Goal: Book appointment/travel/reservation

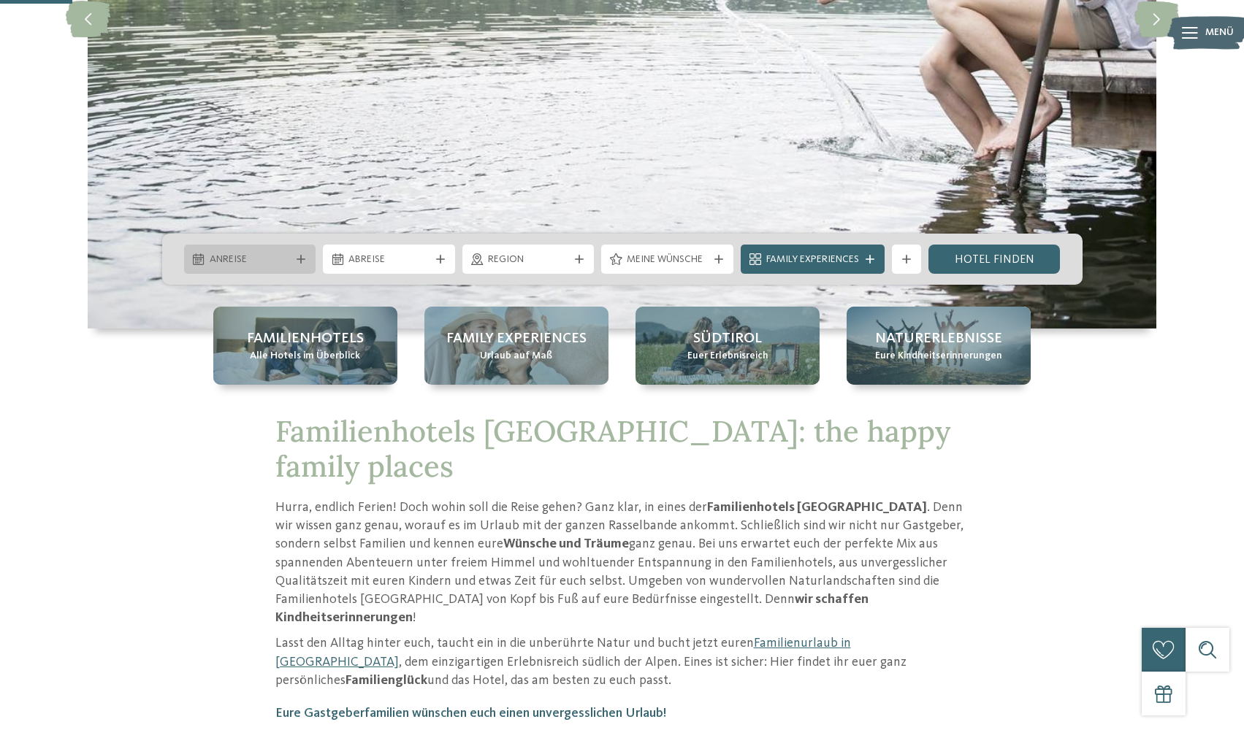
click at [286, 250] on div "Anreise" at bounding box center [250, 259] width 132 height 29
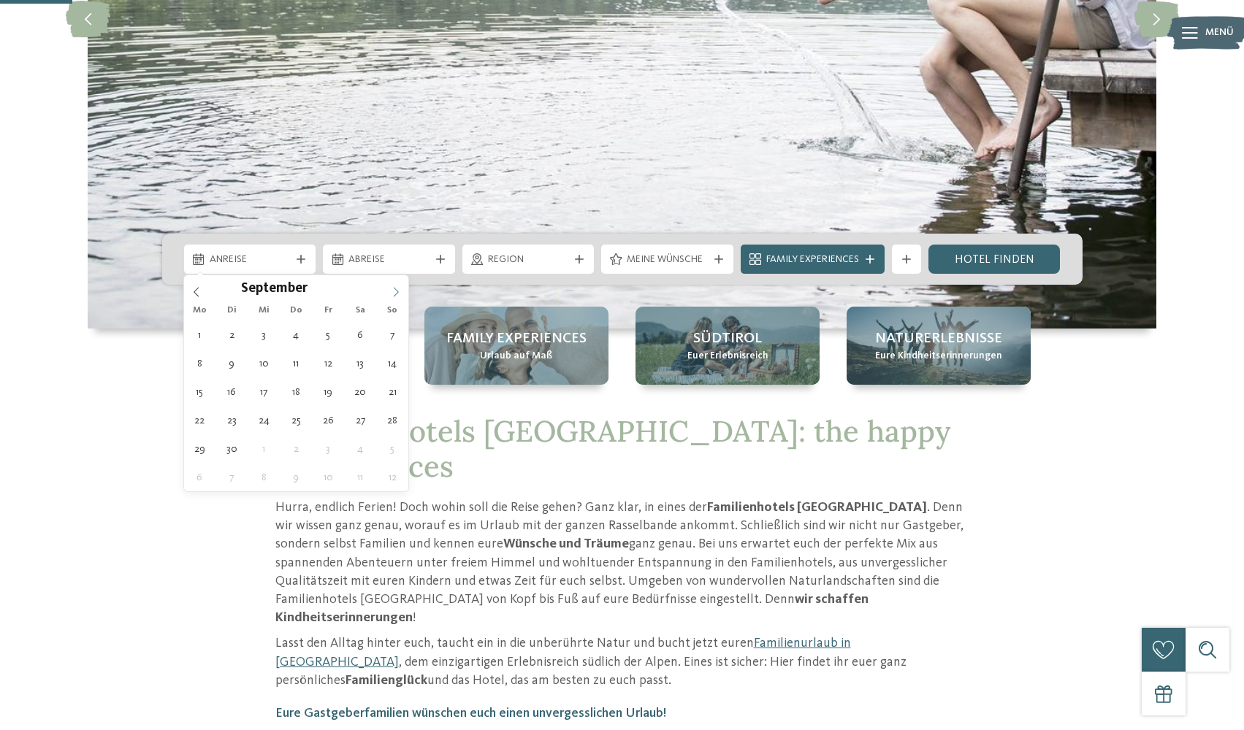
click at [394, 287] on icon at bounding box center [396, 292] width 10 height 10
type div "[DATE]"
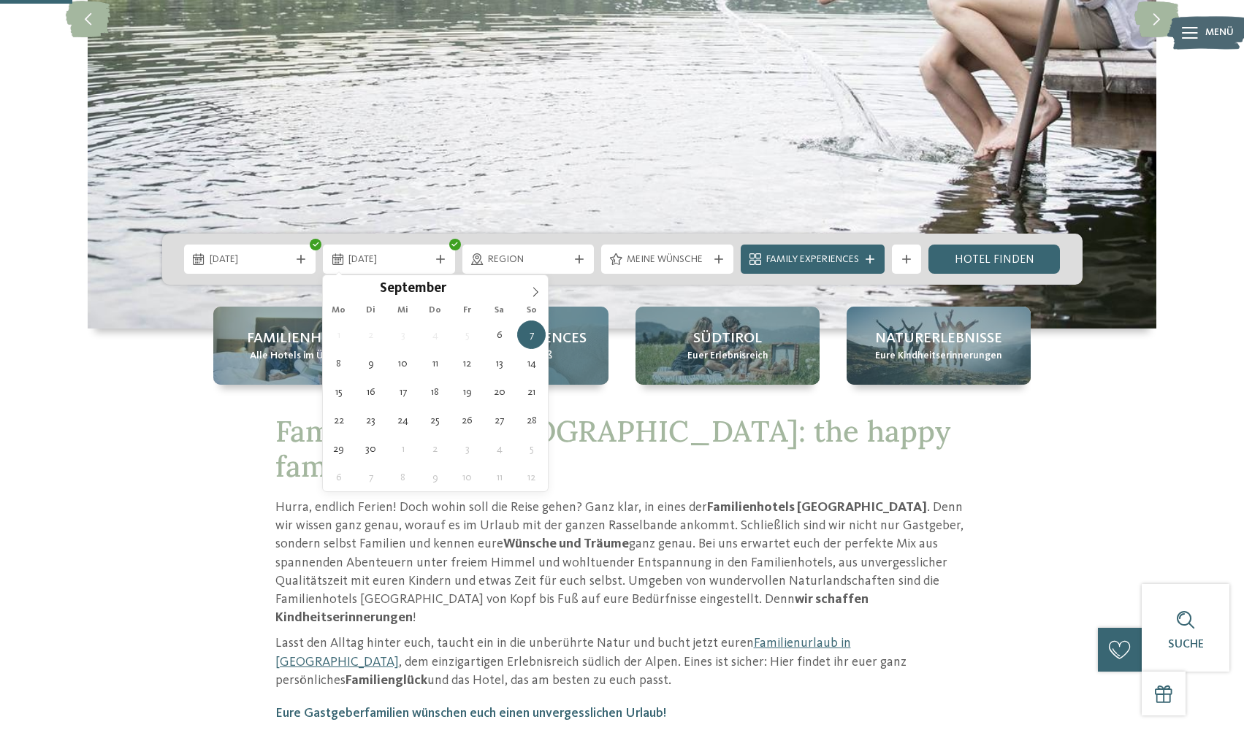
type div "[DATE]"
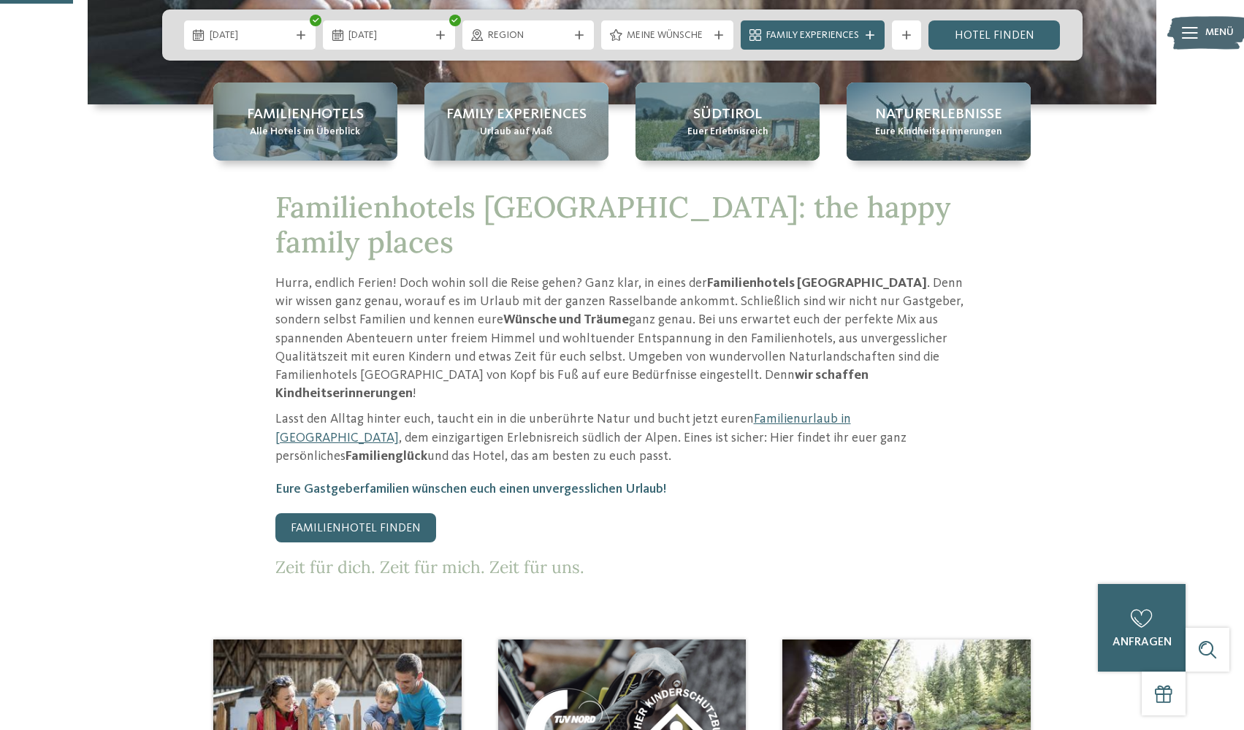
scroll to position [365, 0]
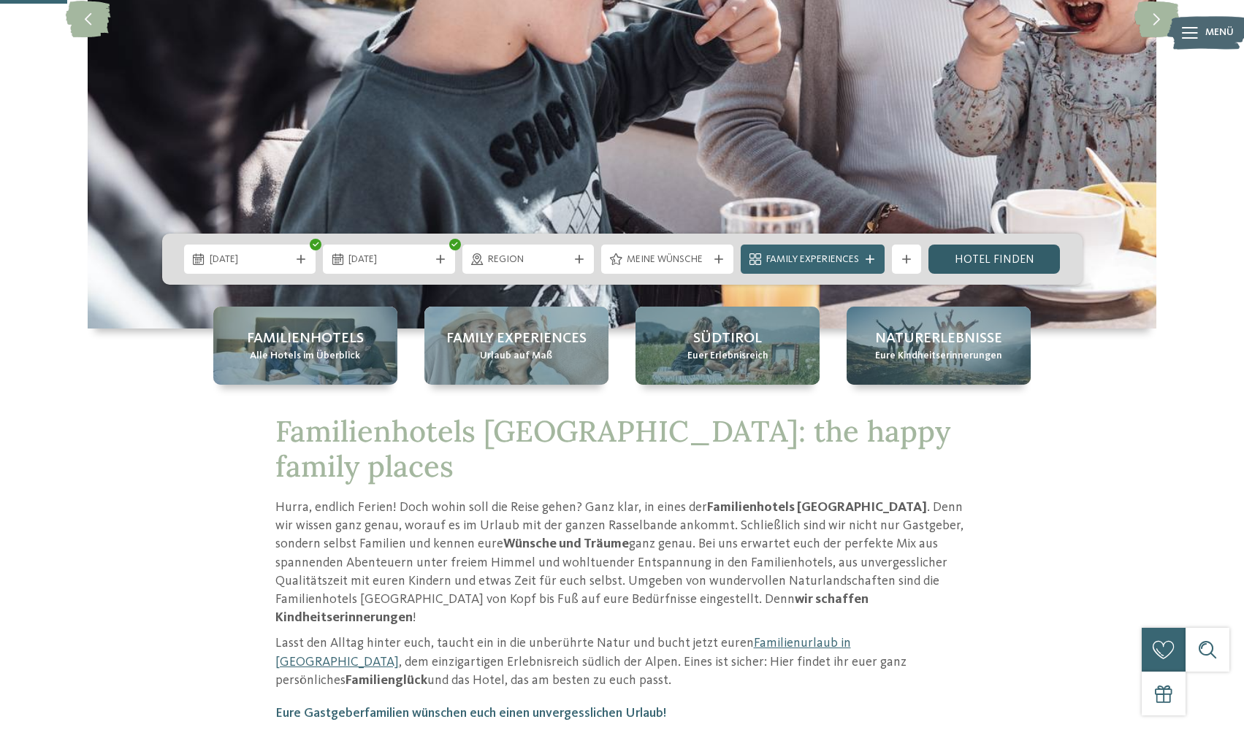
click at [1008, 263] on link "Hotel finden" at bounding box center [994, 259] width 132 height 29
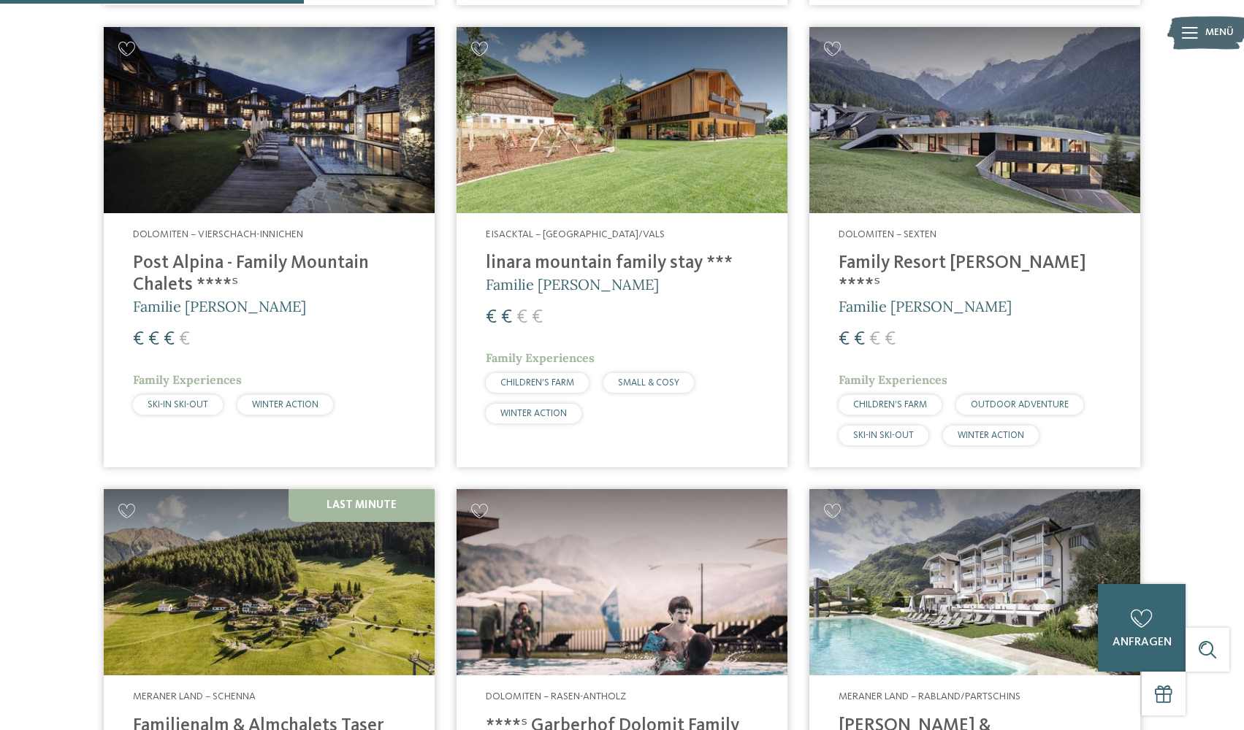
scroll to position [1283, 0]
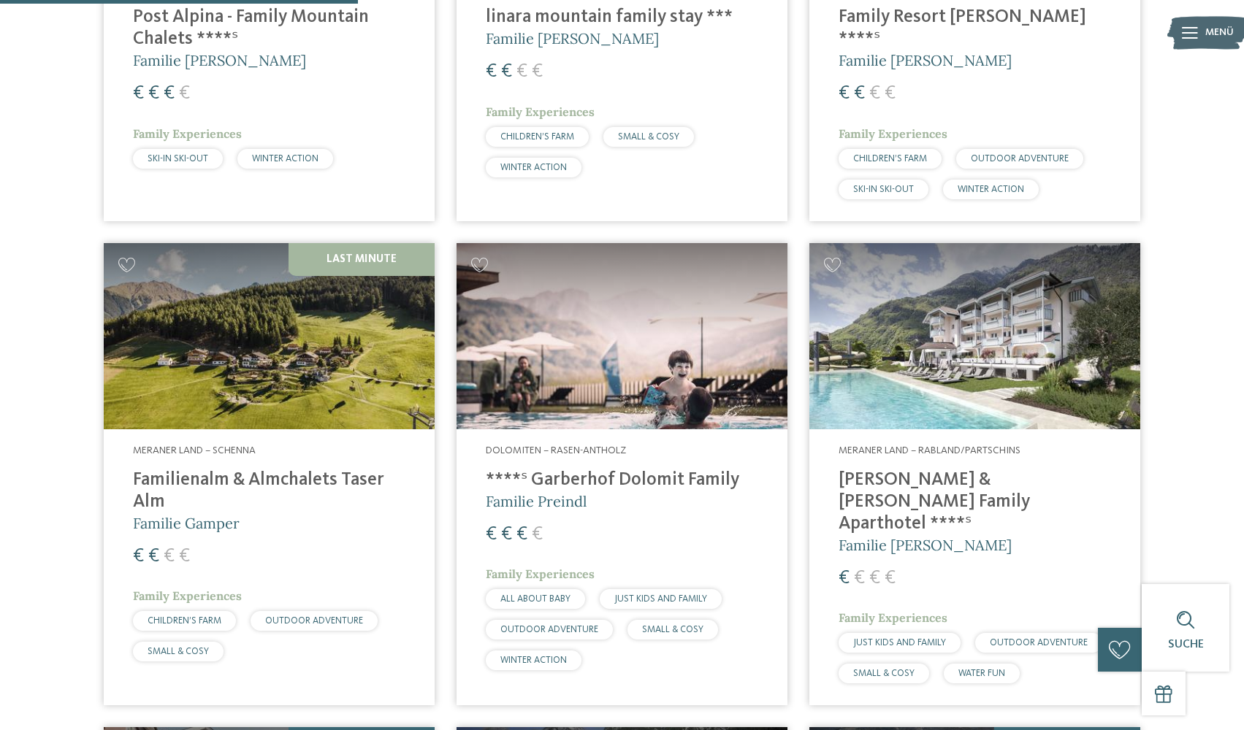
click at [588, 329] on img at bounding box center [622, 336] width 331 height 186
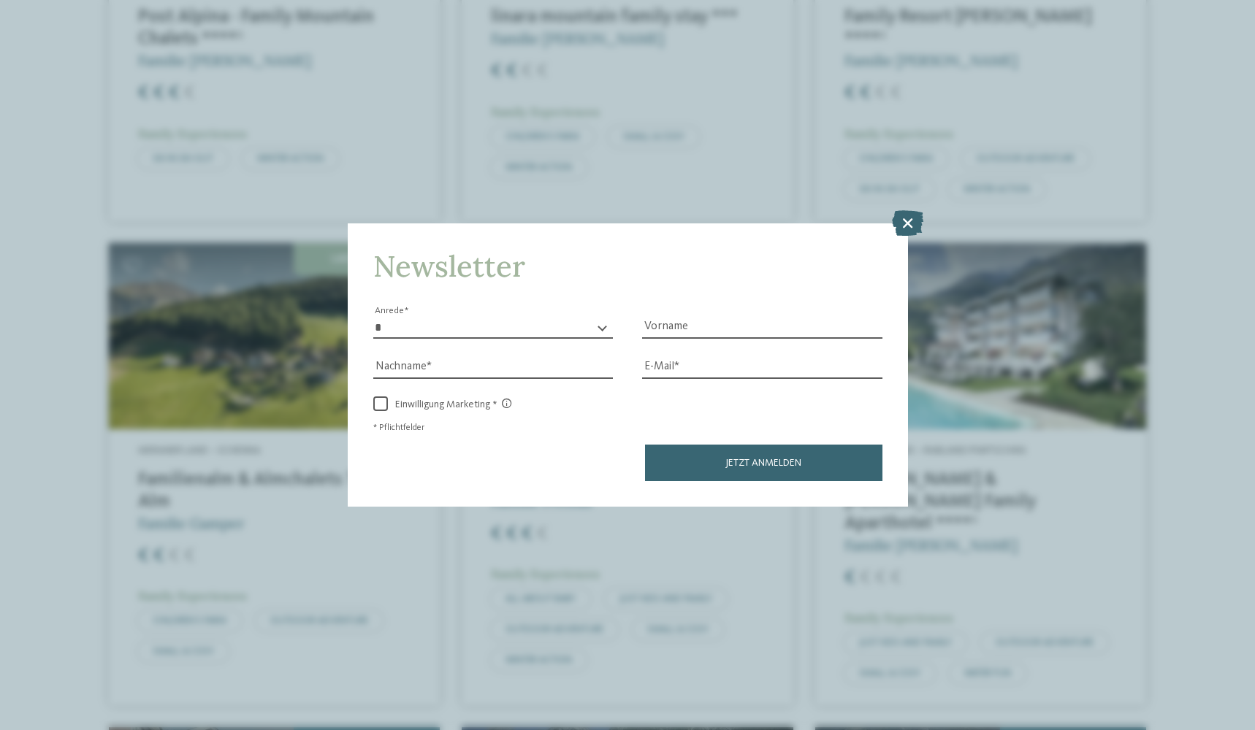
drag, startPoint x: 917, startPoint y: 226, endPoint x: 909, endPoint y: 234, distance: 11.4
click at [916, 226] on icon at bounding box center [907, 223] width 31 height 26
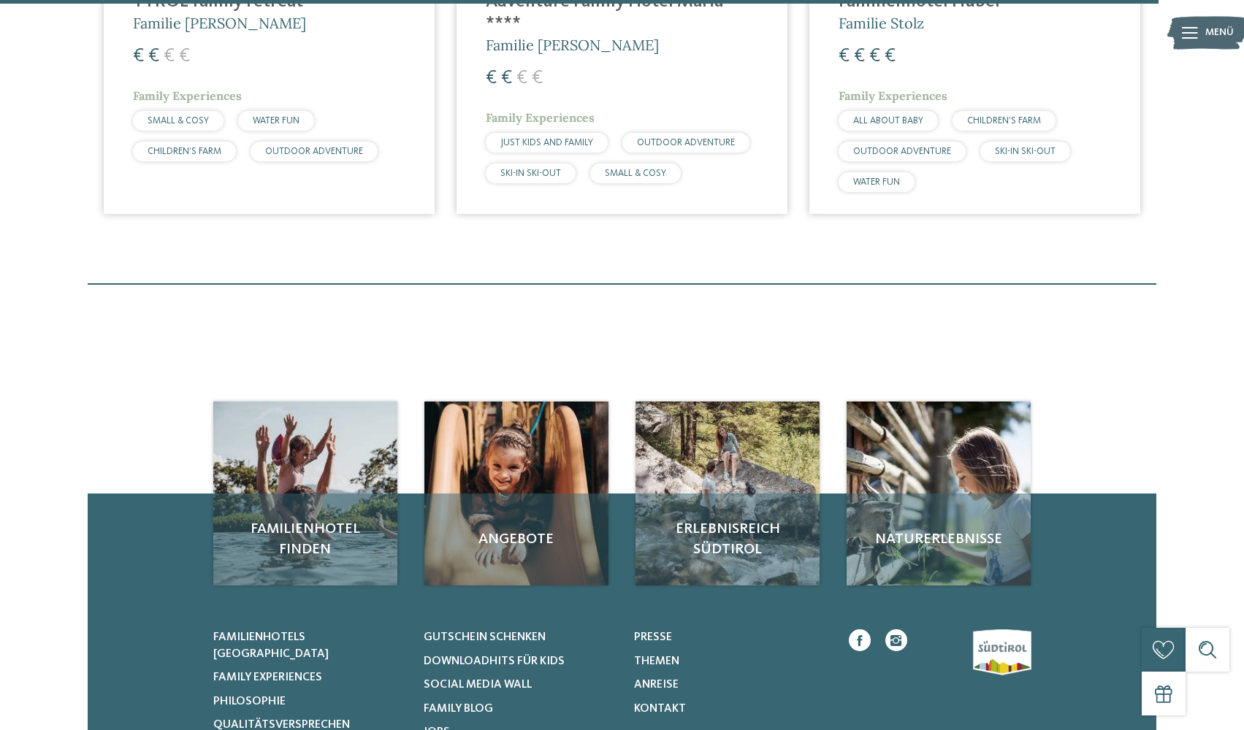
scroll to position [4131, 0]
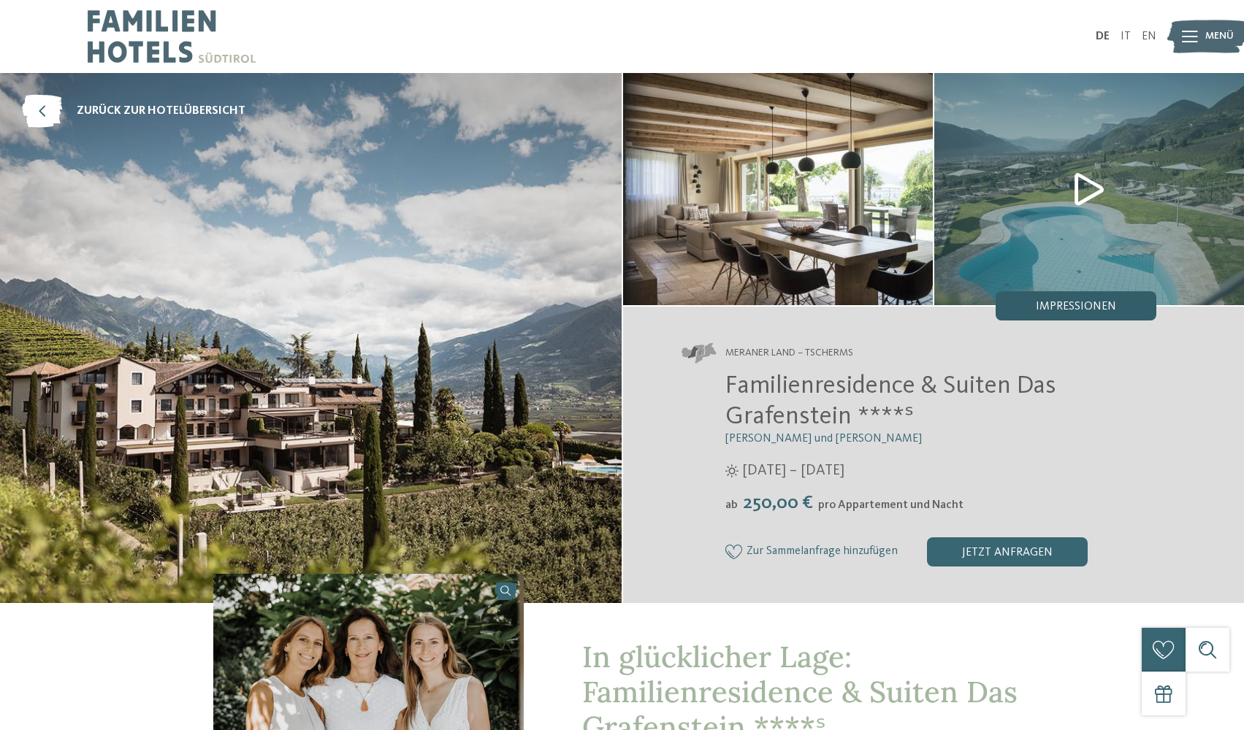
click at [1112, 299] on div "Impressionen" at bounding box center [1076, 305] width 161 height 29
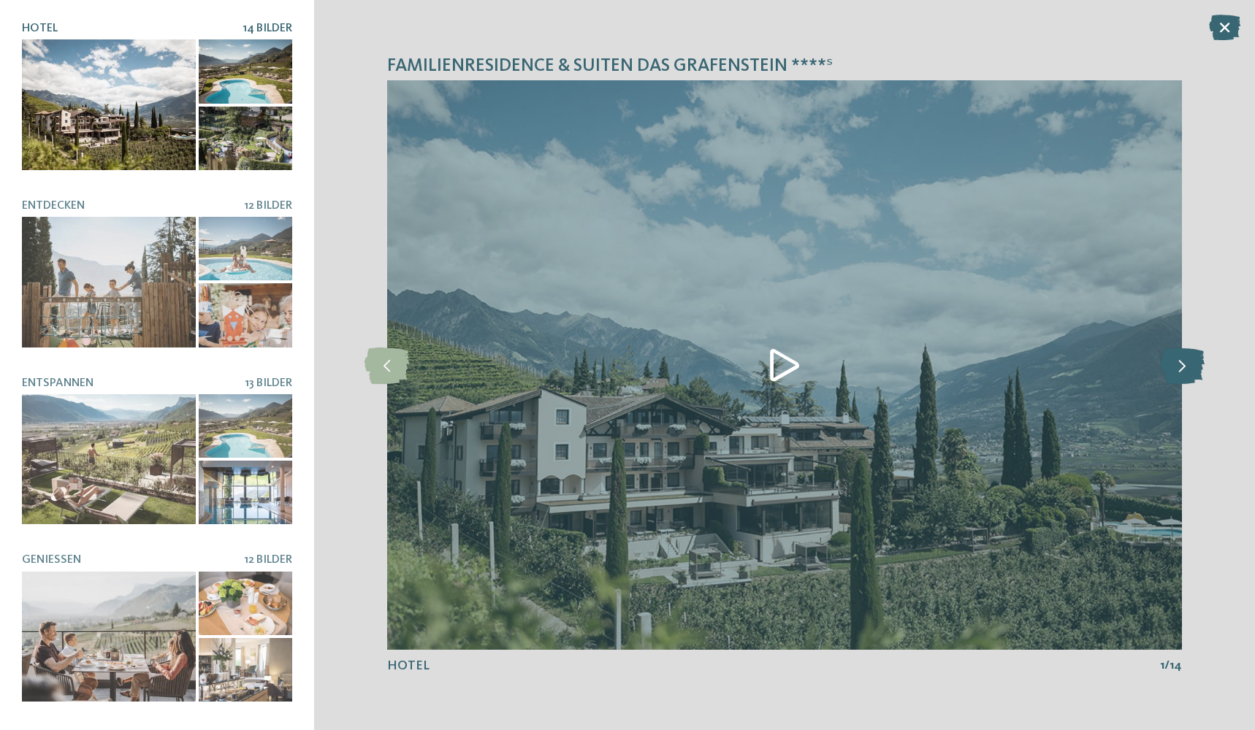
click at [1184, 355] on icon at bounding box center [1182, 365] width 45 height 37
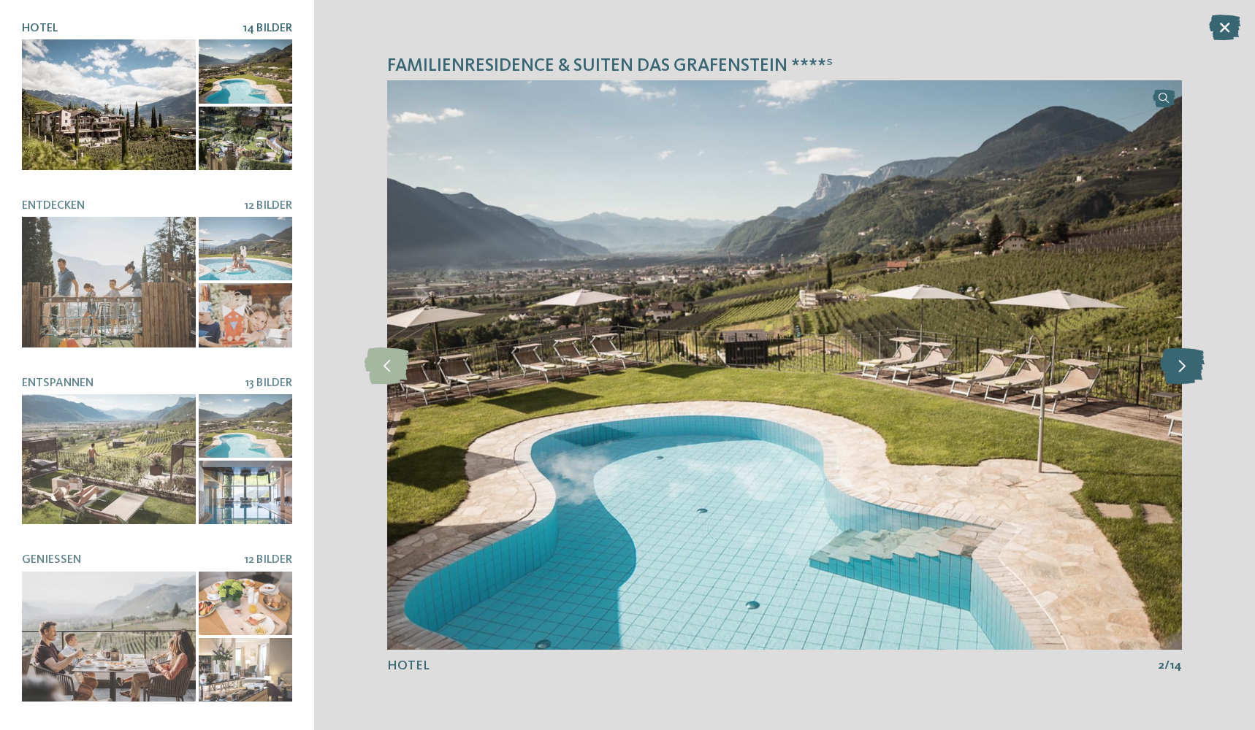
click at [1184, 355] on icon at bounding box center [1182, 365] width 45 height 37
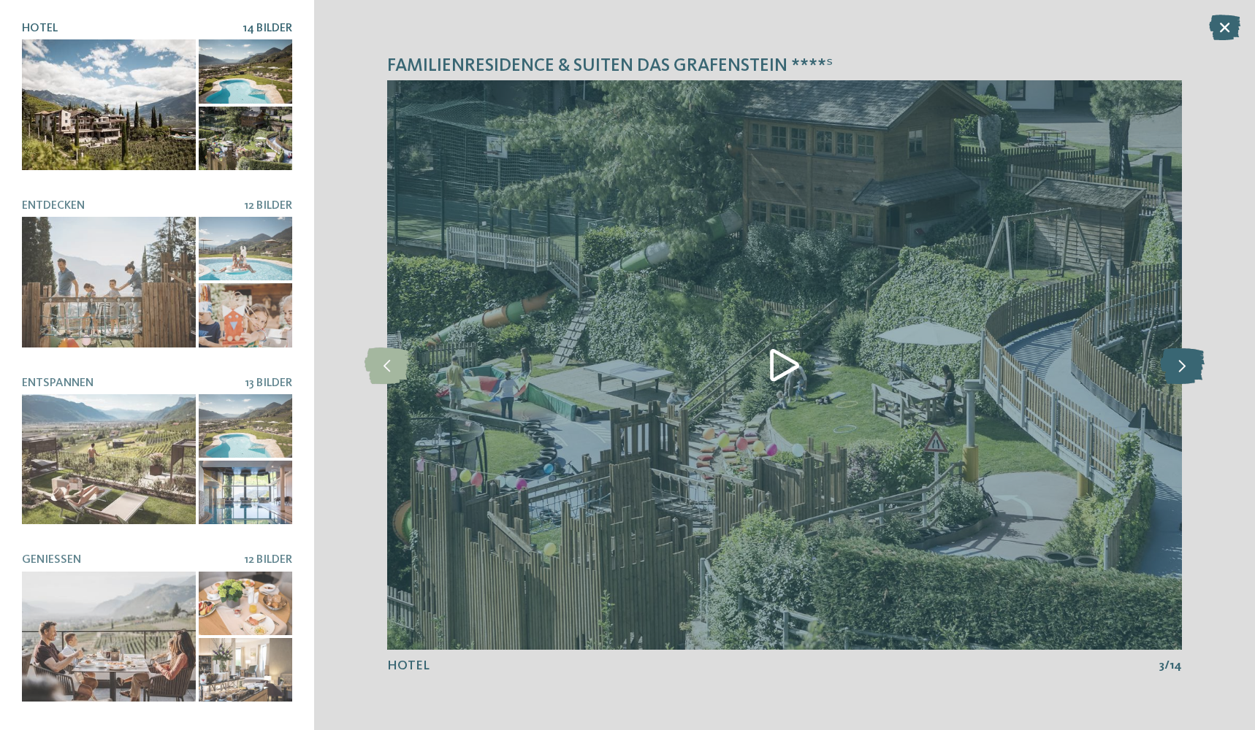
click at [1184, 355] on icon at bounding box center [1182, 365] width 45 height 37
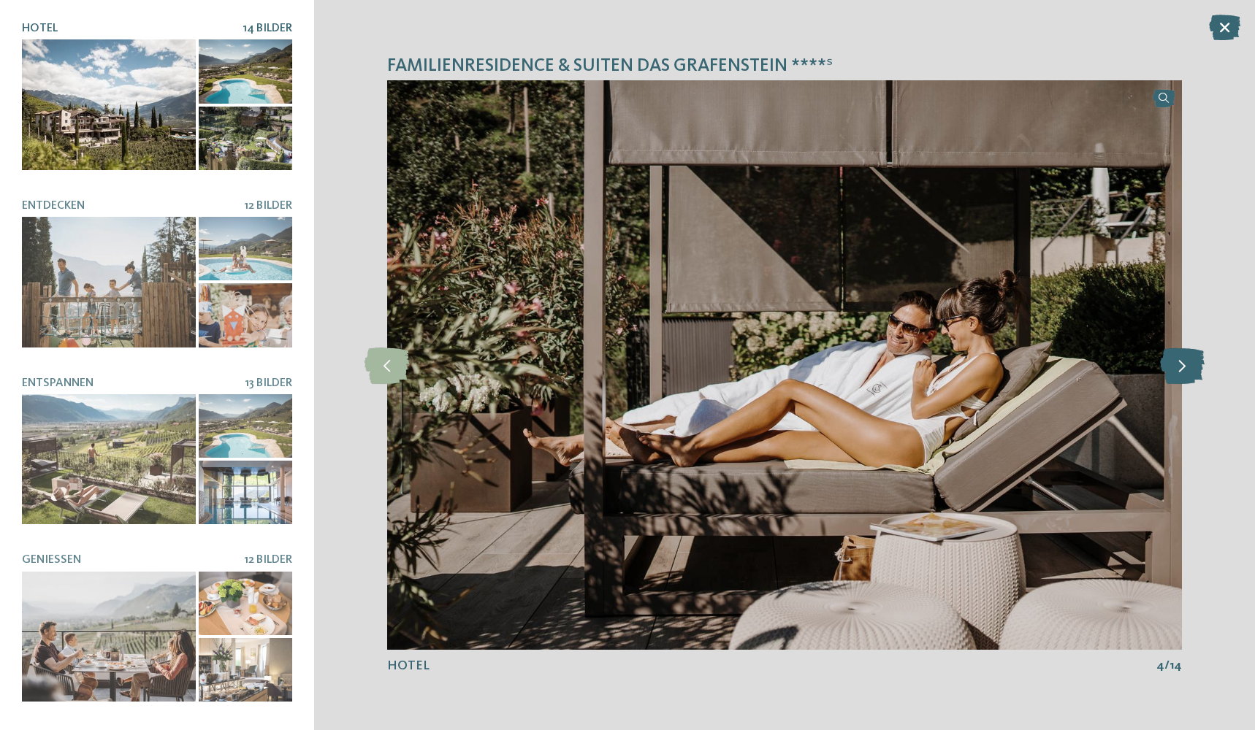
click at [1184, 355] on icon at bounding box center [1182, 365] width 45 height 37
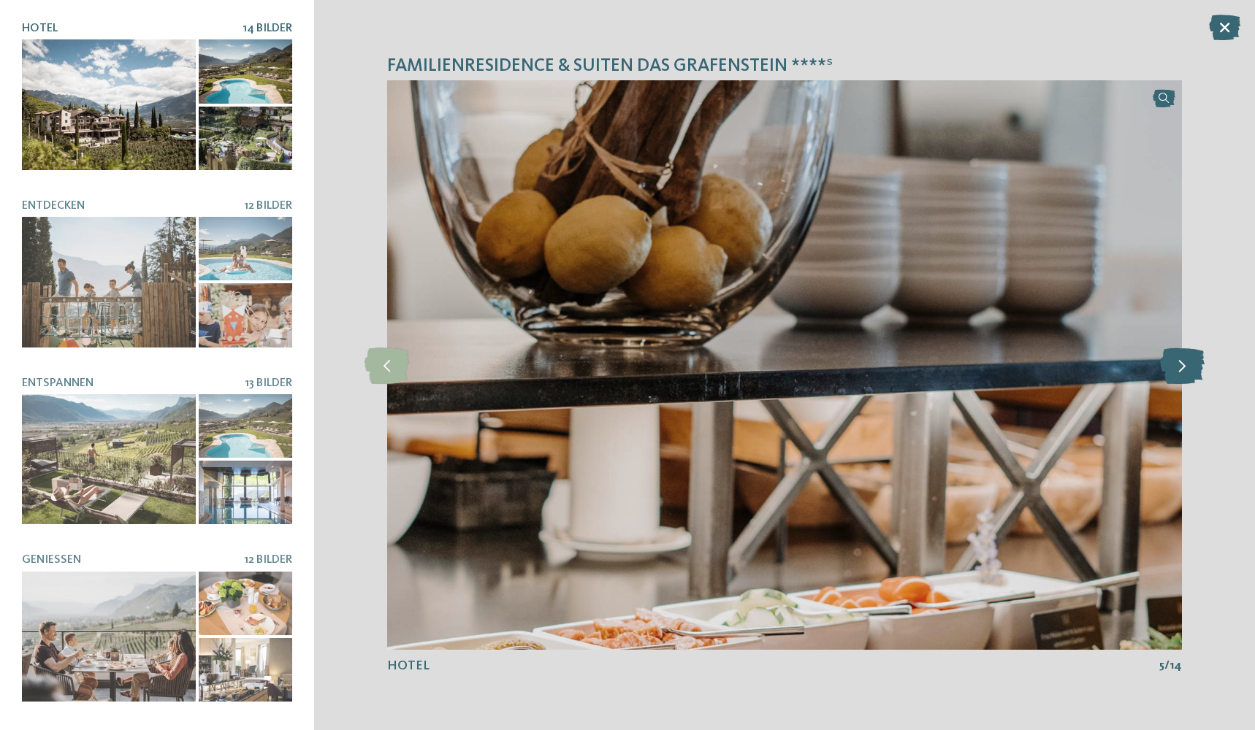
click at [1184, 355] on icon at bounding box center [1182, 365] width 45 height 37
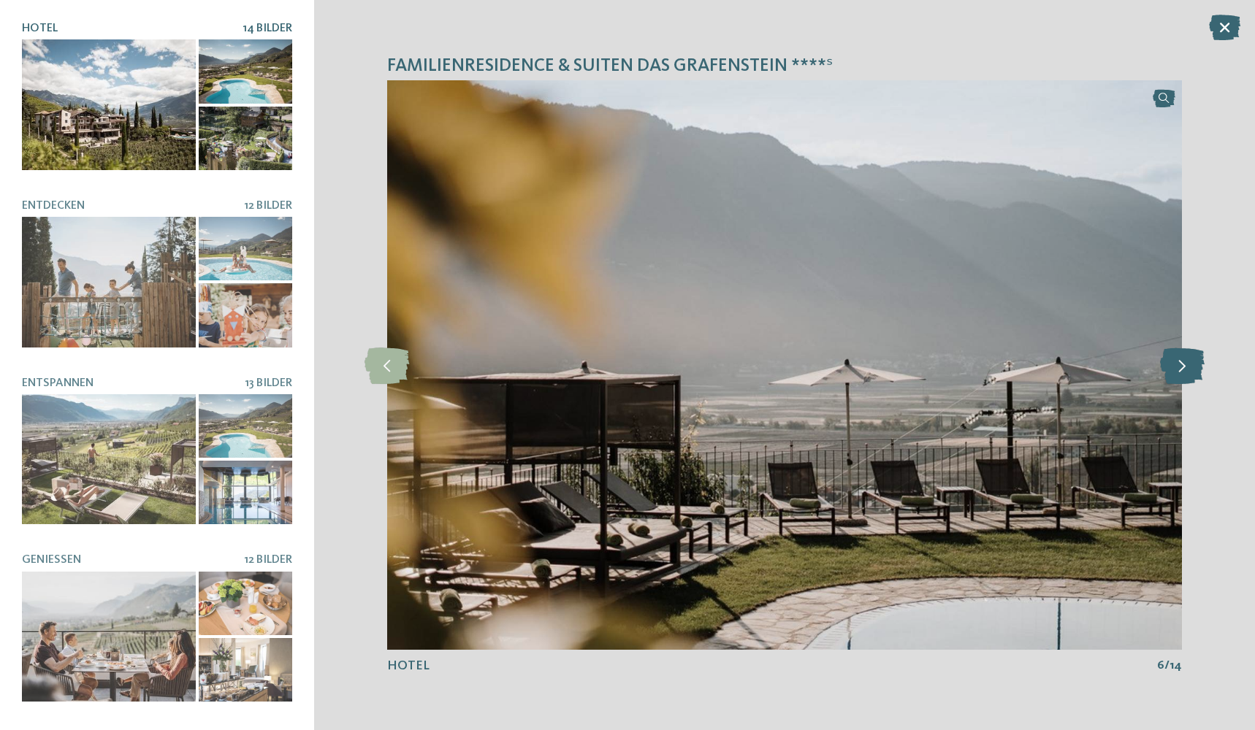
click at [1184, 355] on icon at bounding box center [1182, 365] width 45 height 37
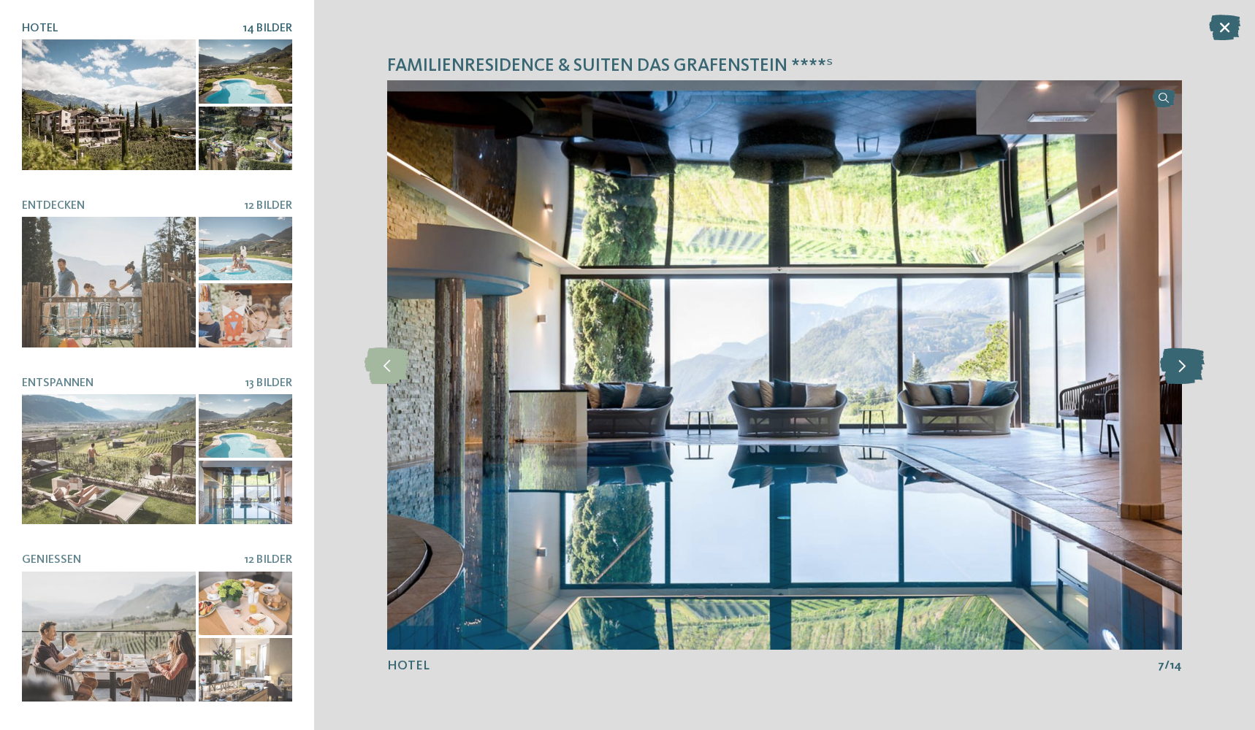
click at [1184, 355] on icon at bounding box center [1182, 365] width 45 height 37
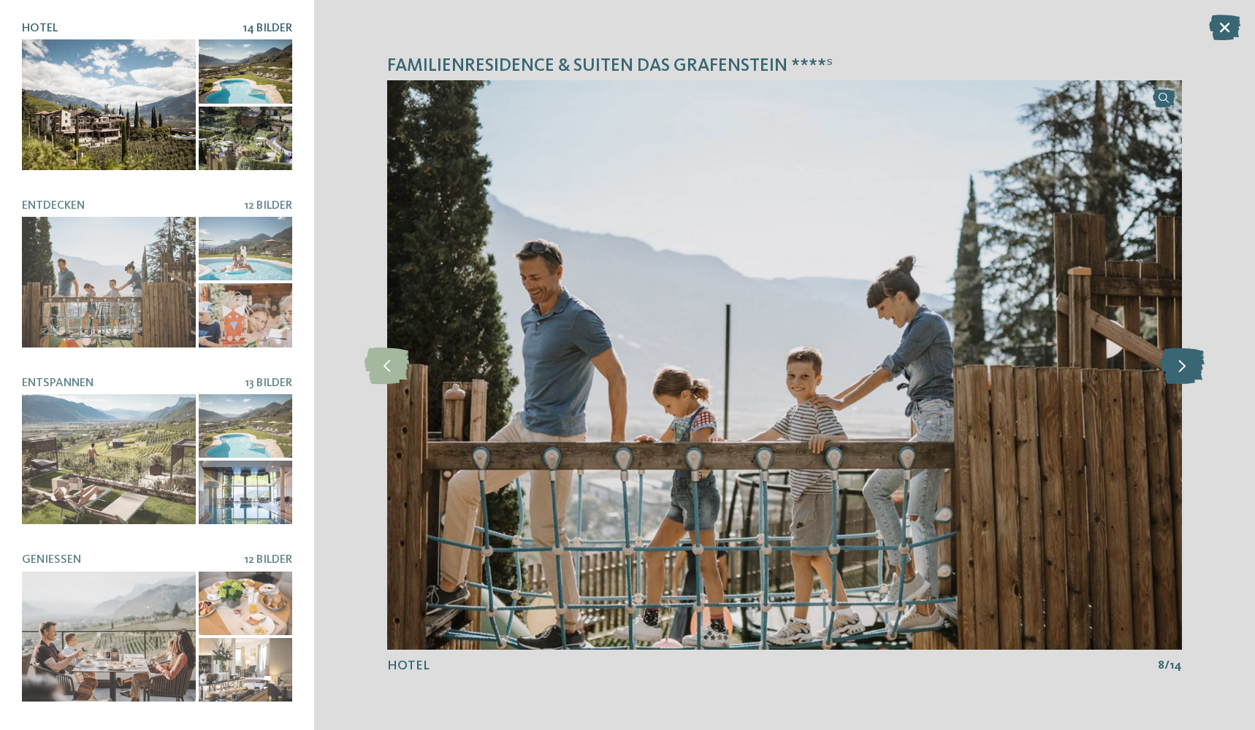
click at [1184, 355] on icon at bounding box center [1182, 365] width 45 height 37
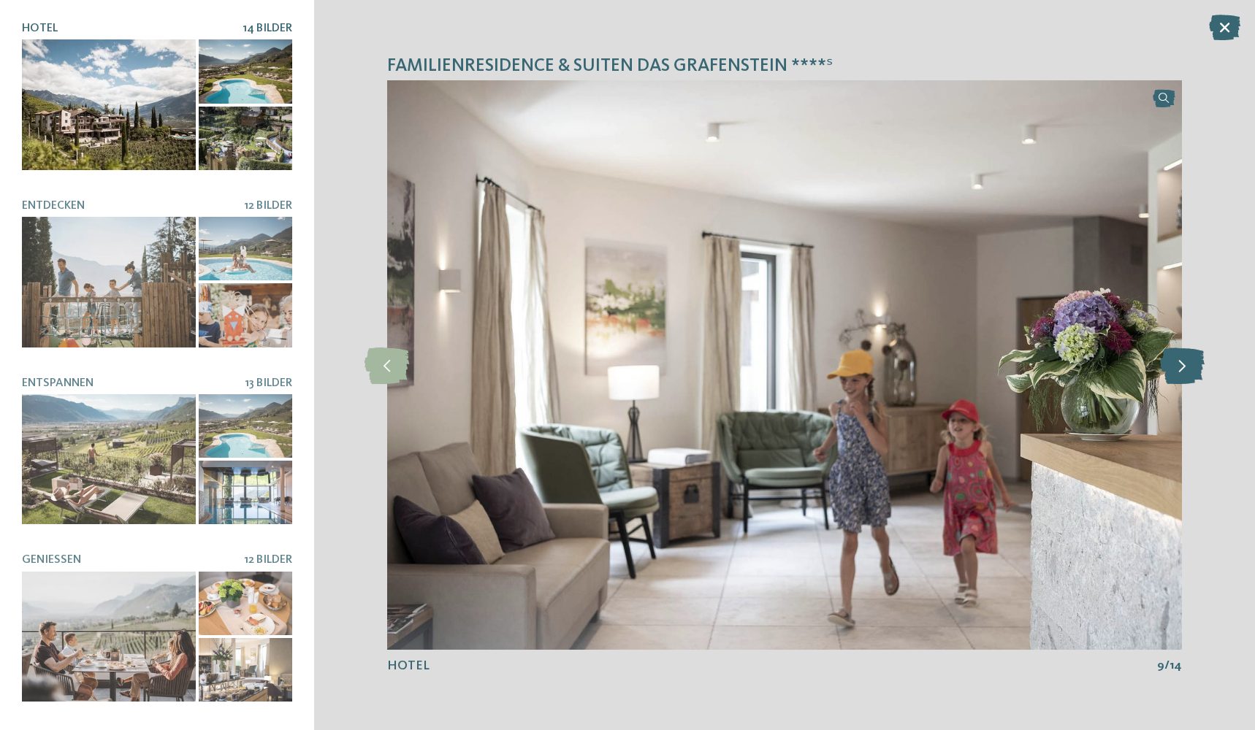
click at [1184, 355] on icon at bounding box center [1182, 365] width 45 height 37
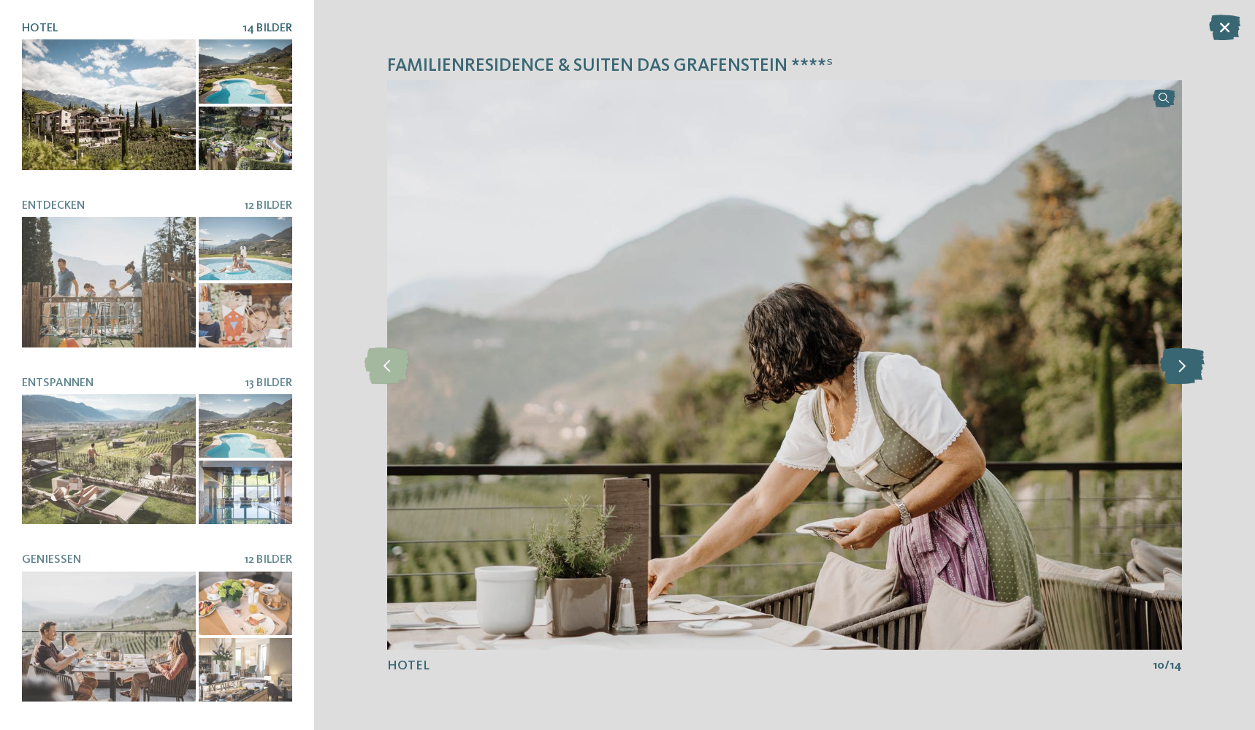
click at [1184, 355] on icon at bounding box center [1182, 365] width 45 height 37
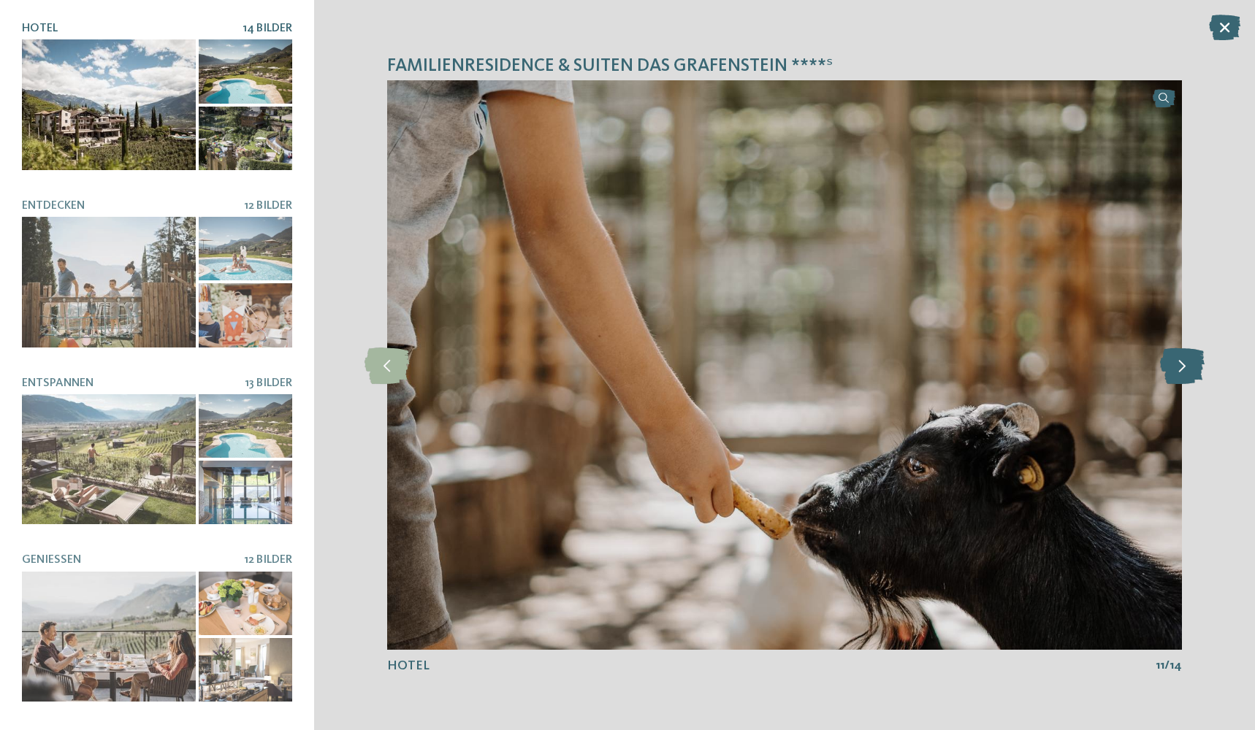
click at [1184, 355] on icon at bounding box center [1182, 365] width 45 height 37
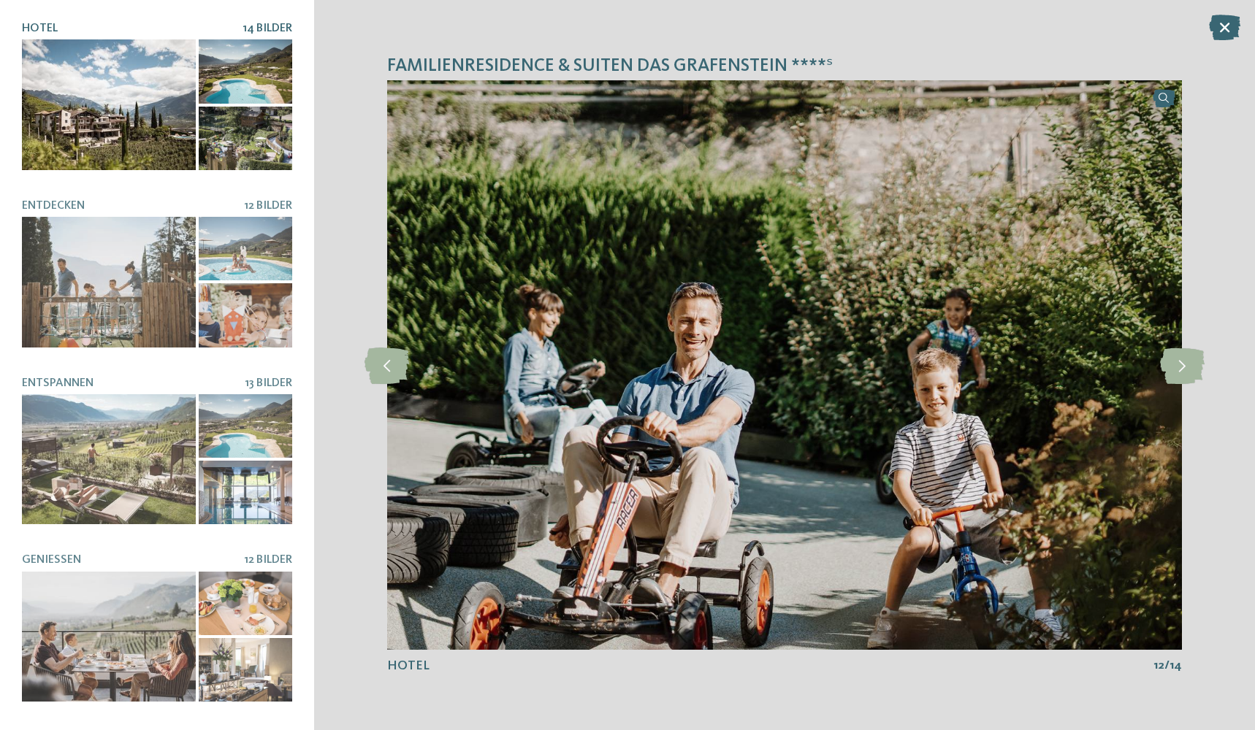
click at [1241, 31] on div "Familienresidence & Suiten Das Grafenstein ****ˢ slide 12 of 14" at bounding box center [784, 365] width 941 height 730
click at [1227, 30] on icon at bounding box center [1224, 28] width 31 height 26
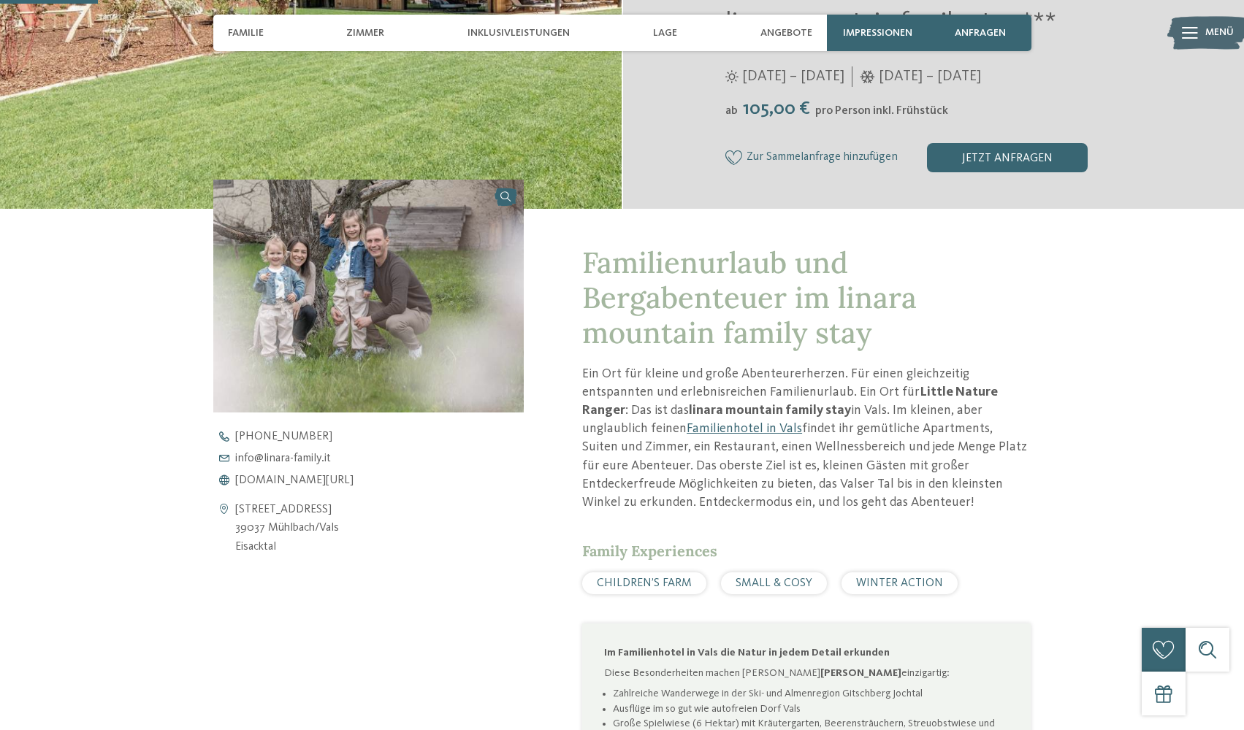
scroll to position [365, 0]
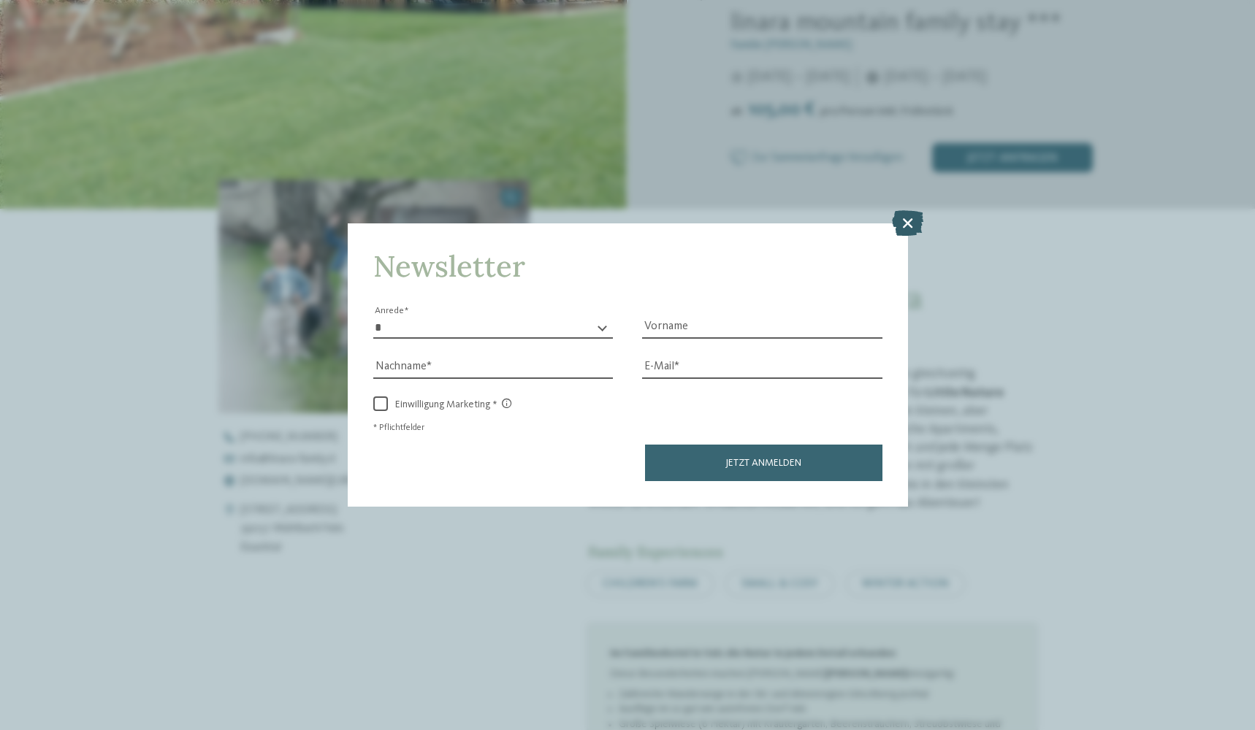
click at [896, 224] on icon at bounding box center [907, 223] width 31 height 26
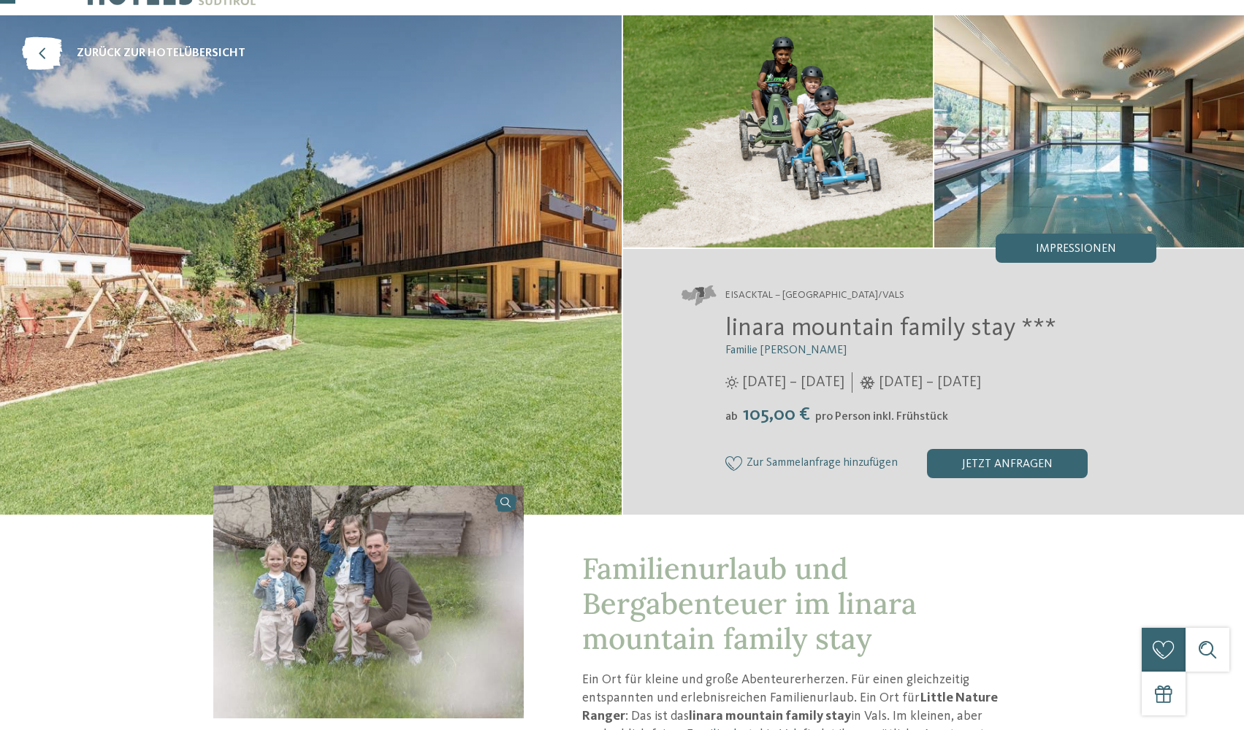
scroll to position [0, 0]
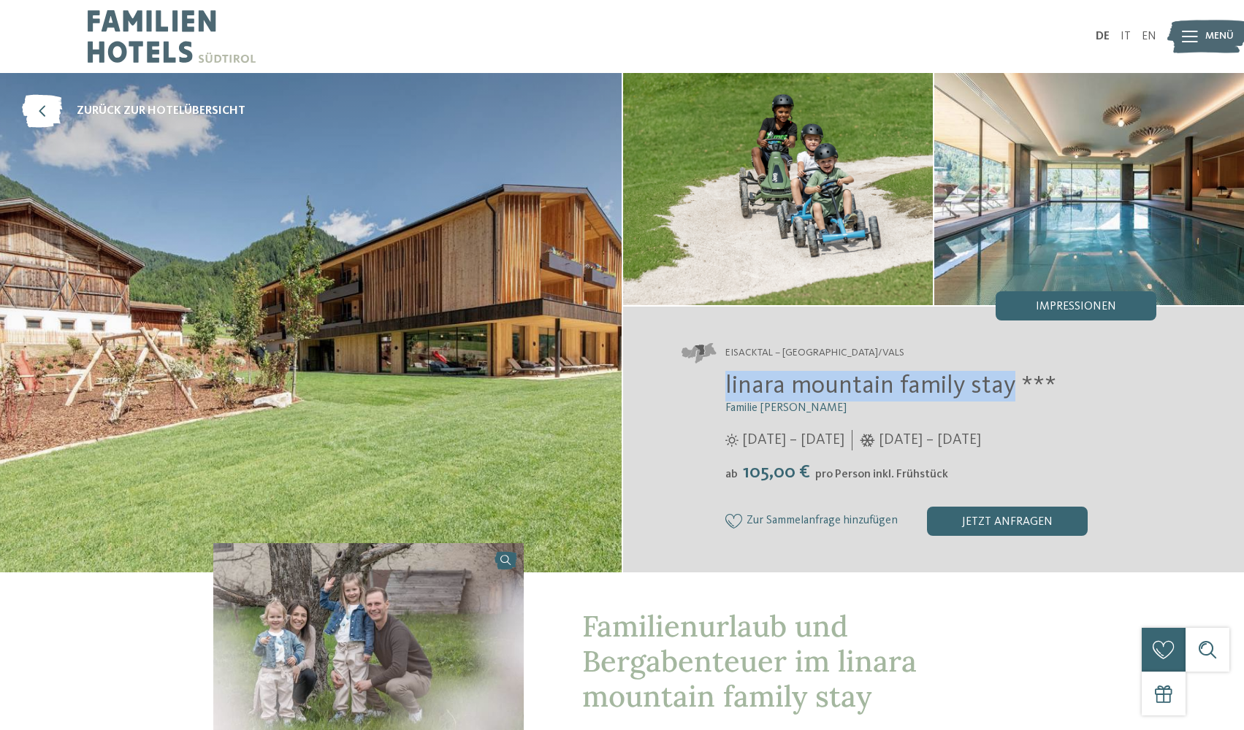
drag, startPoint x: 1013, startPoint y: 393, endPoint x: 725, endPoint y: 385, distance: 288.6
click at [725, 385] on span "linara mountain family stay ***" at bounding box center [890, 386] width 331 height 26
copy span "linara mountain family stay"
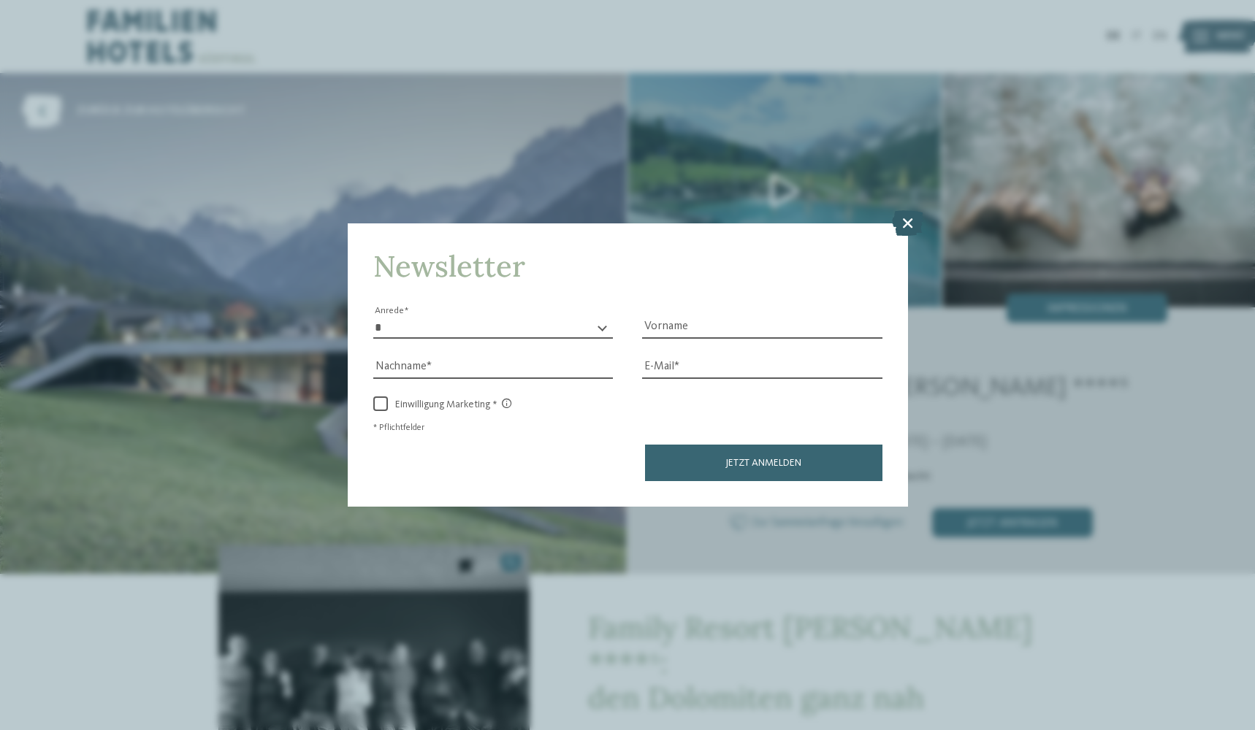
click at [912, 220] on icon at bounding box center [907, 223] width 31 height 26
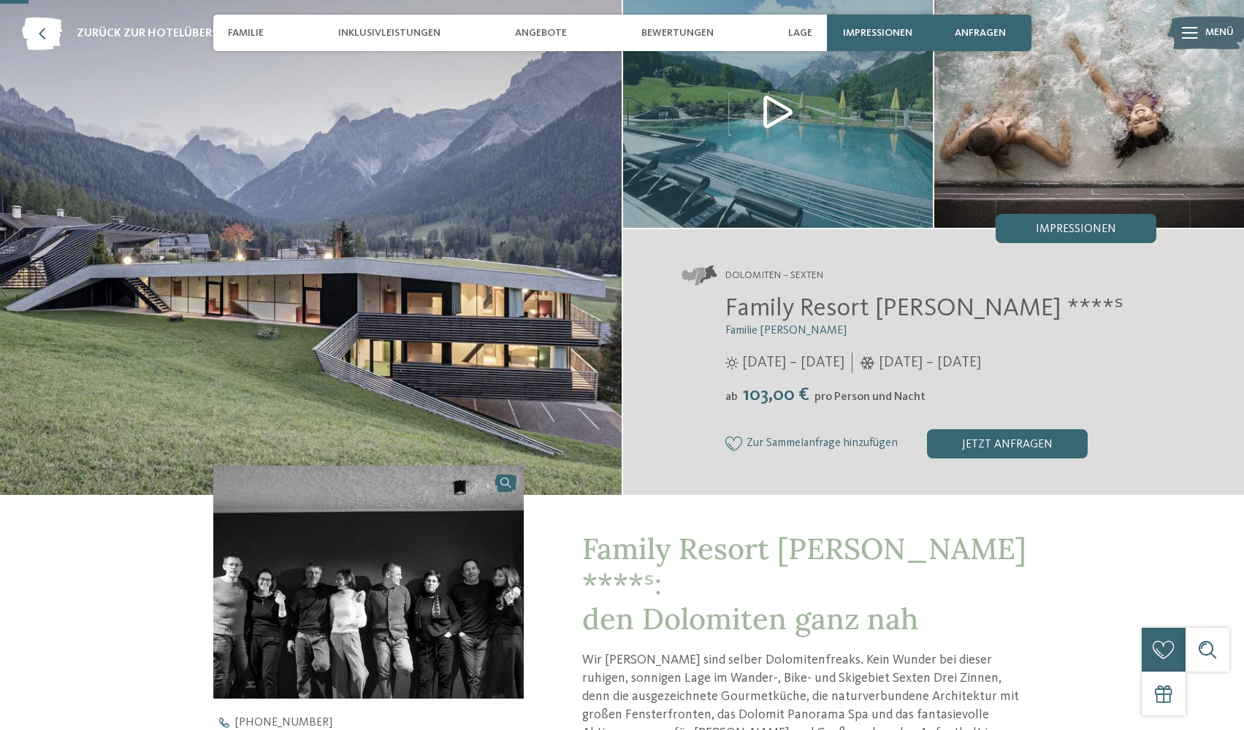
scroll to position [73, 0]
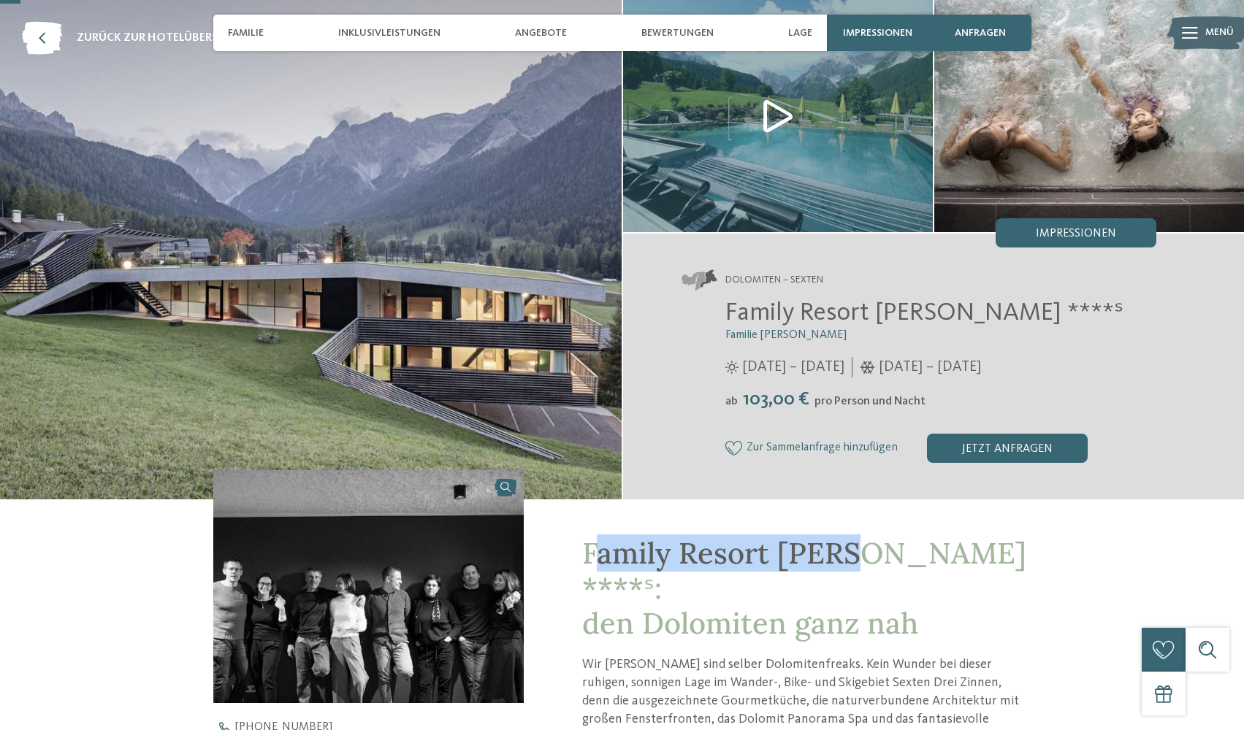
drag, startPoint x: 602, startPoint y: 553, endPoint x: 858, endPoint y: 556, distance: 256.4
click at [858, 556] on span "Family Resort [PERSON_NAME] ****ˢ: den Dolomiten ganz nah" at bounding box center [804, 588] width 444 height 107
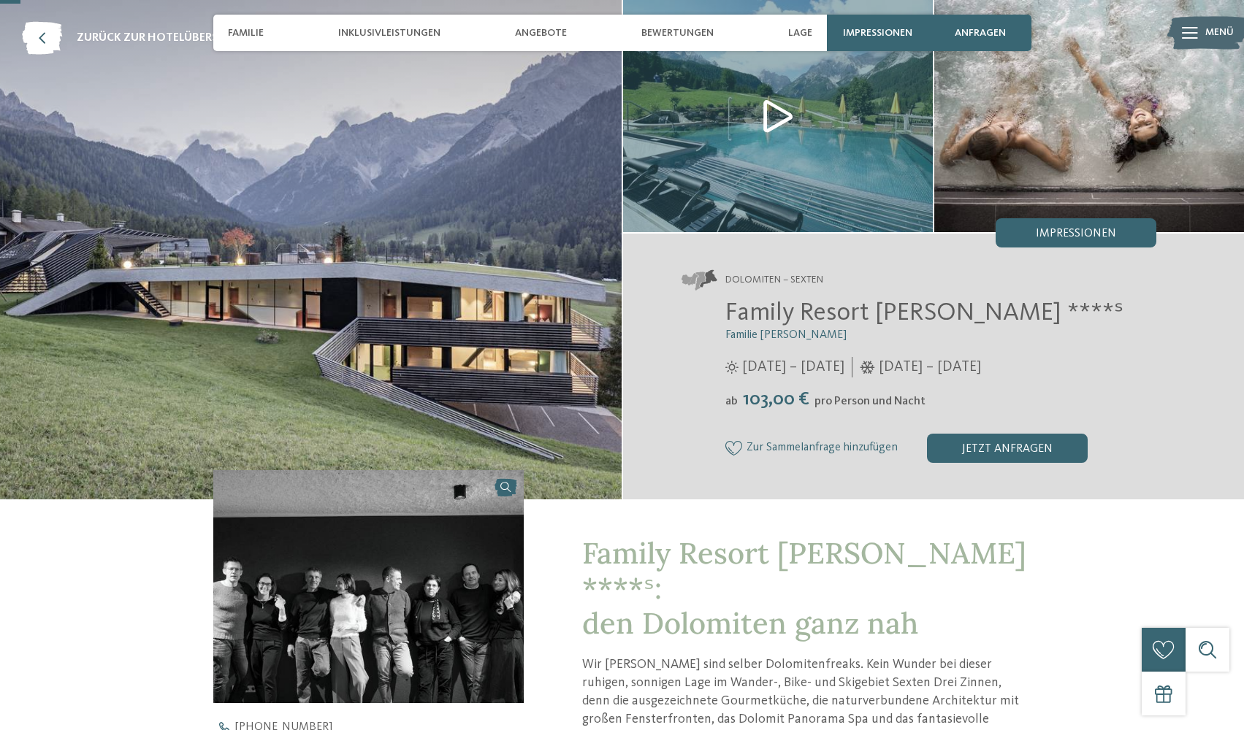
click at [861, 554] on span "Family Resort Rainer ****ˢ: den Dolomiten ganz nah" at bounding box center [804, 588] width 444 height 107
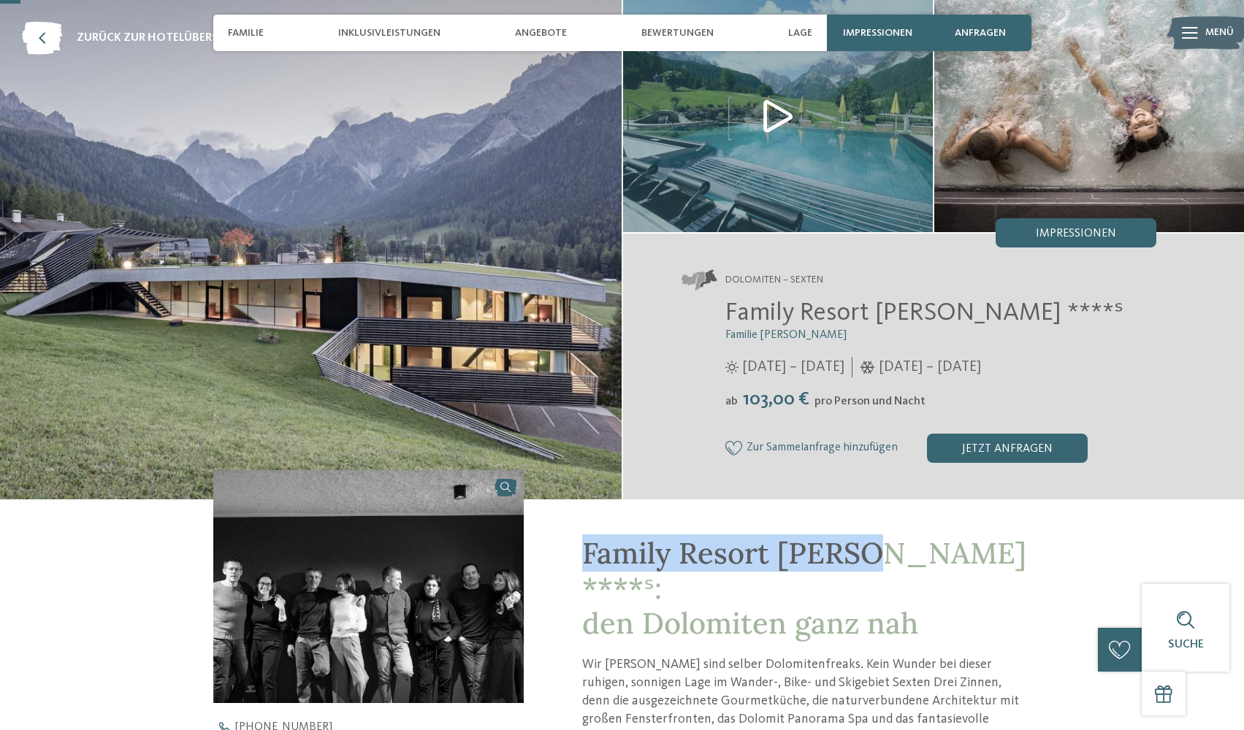
drag, startPoint x: 863, startPoint y: 554, endPoint x: 569, endPoint y: 554, distance: 294.4
copy span "Family Resort Rainer"
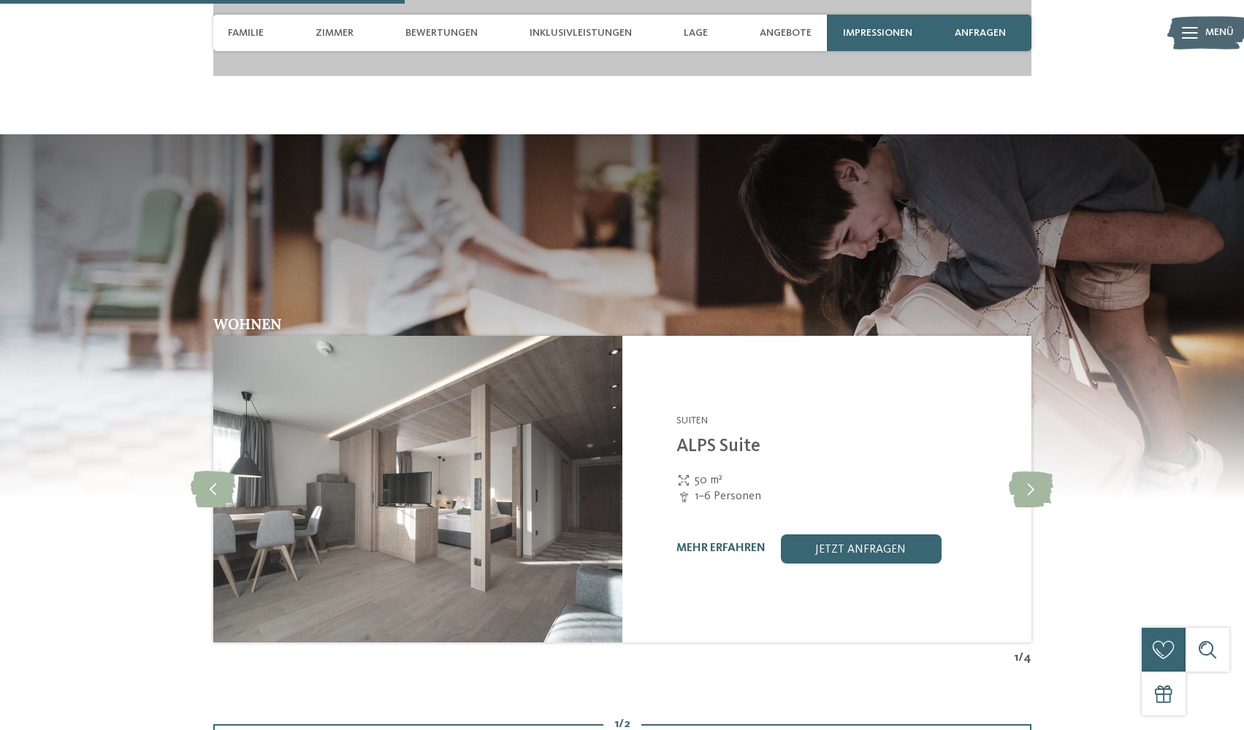
scroll to position [2191, 0]
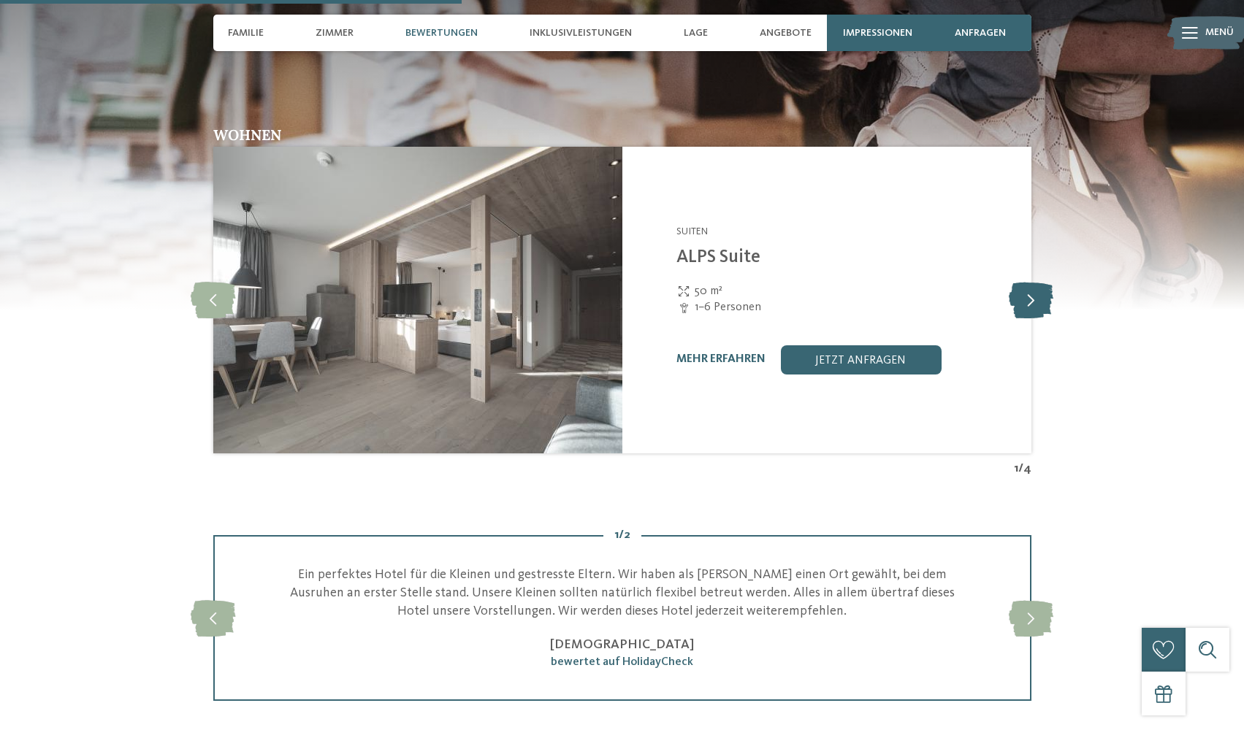
click at [1035, 290] on icon at bounding box center [1031, 300] width 45 height 37
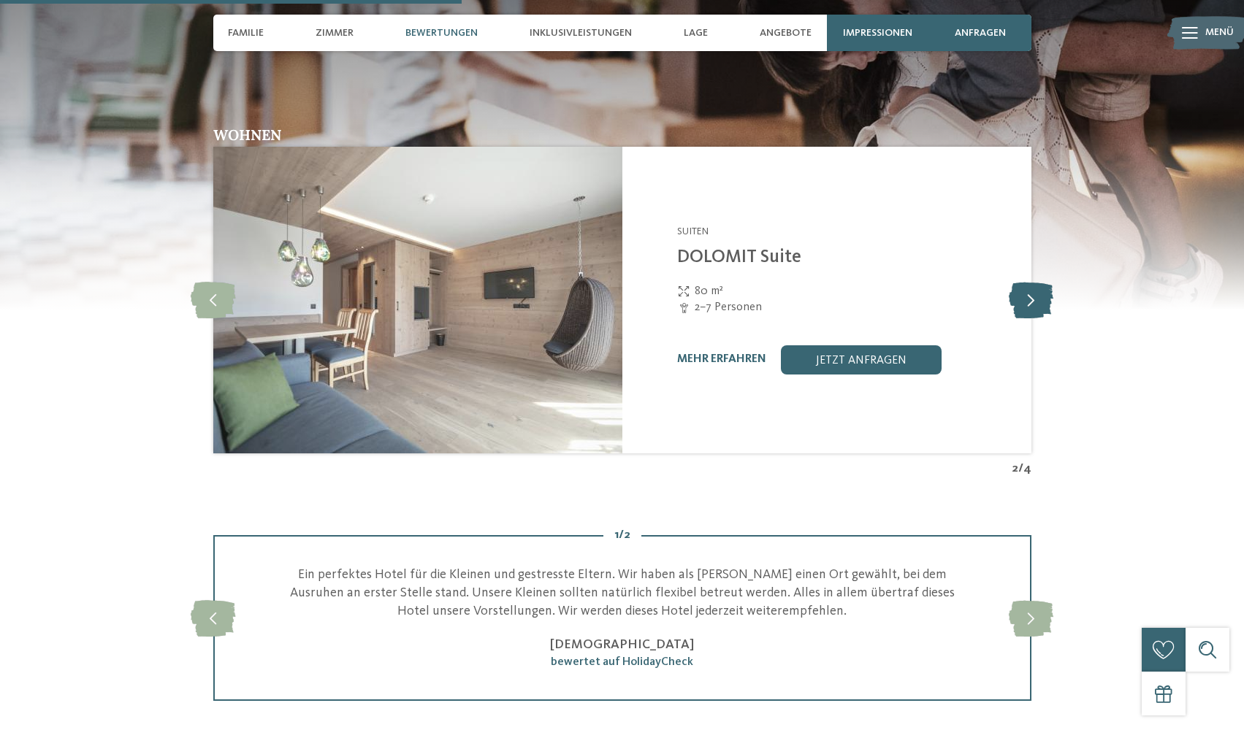
click at [1035, 290] on icon at bounding box center [1031, 300] width 45 height 37
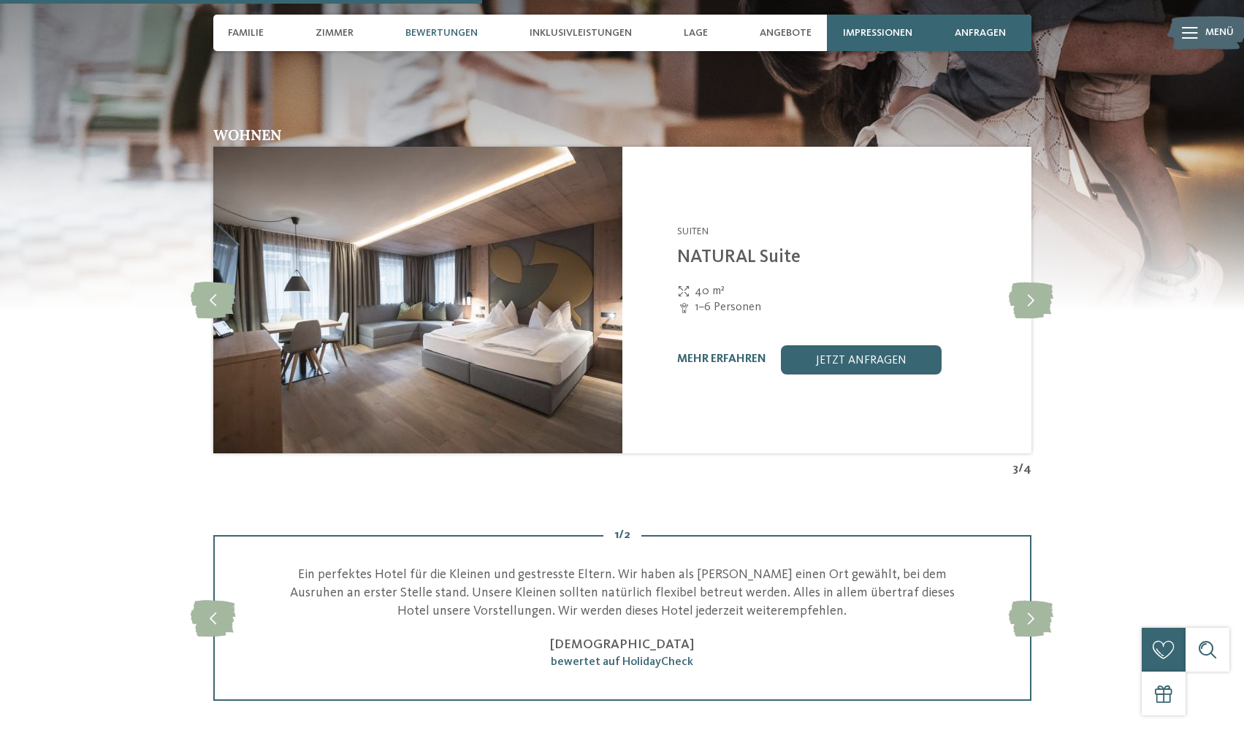
scroll to position [2629, 0]
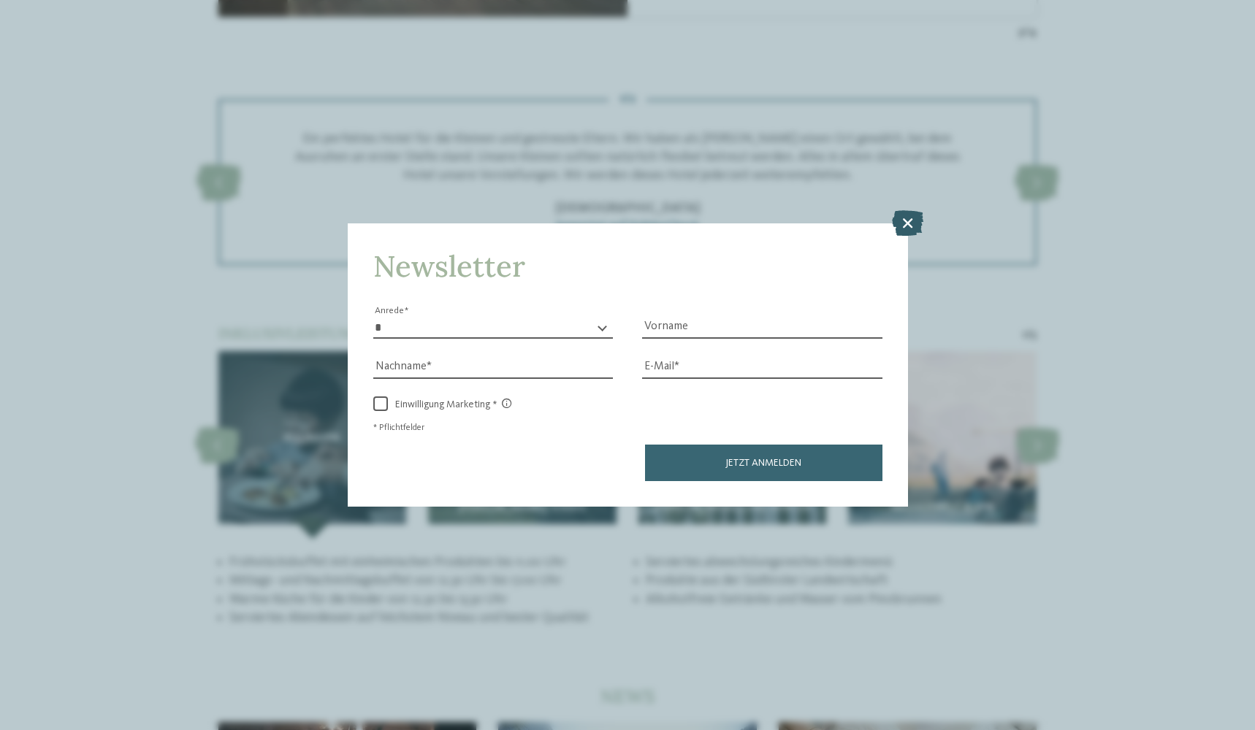
click at [914, 220] on icon at bounding box center [907, 223] width 31 height 26
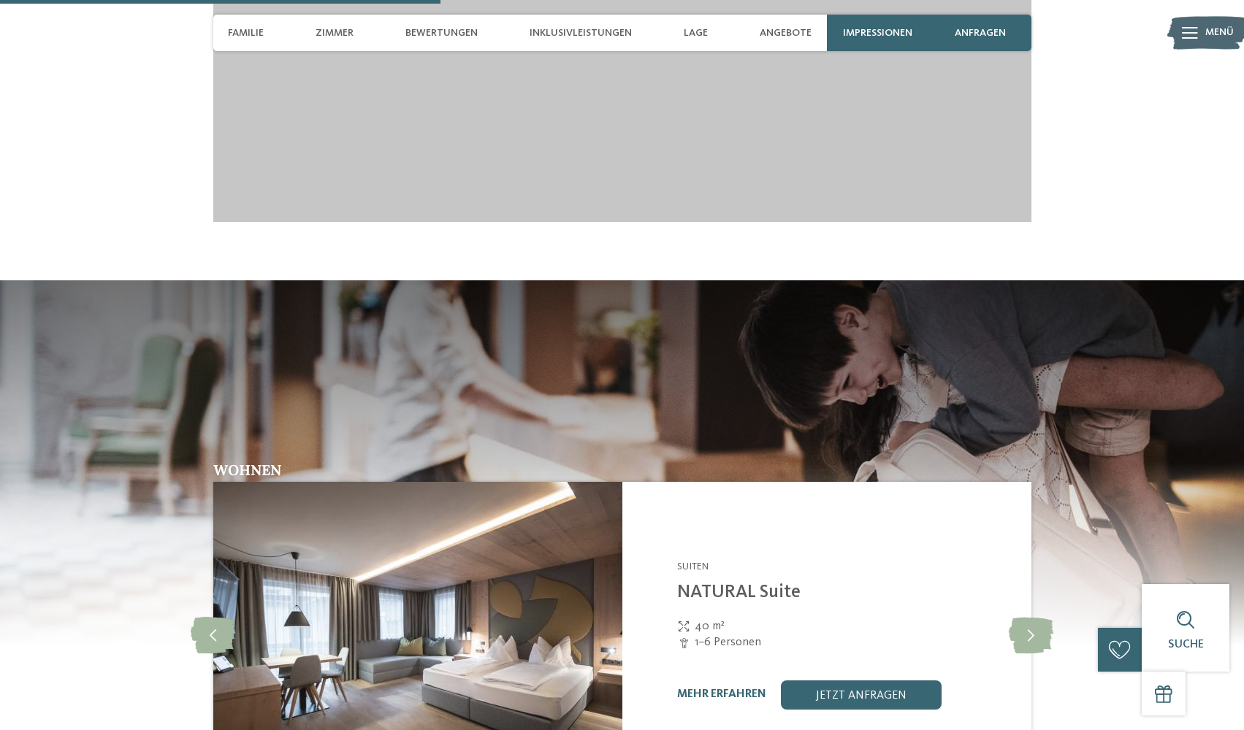
scroll to position [1607, 0]
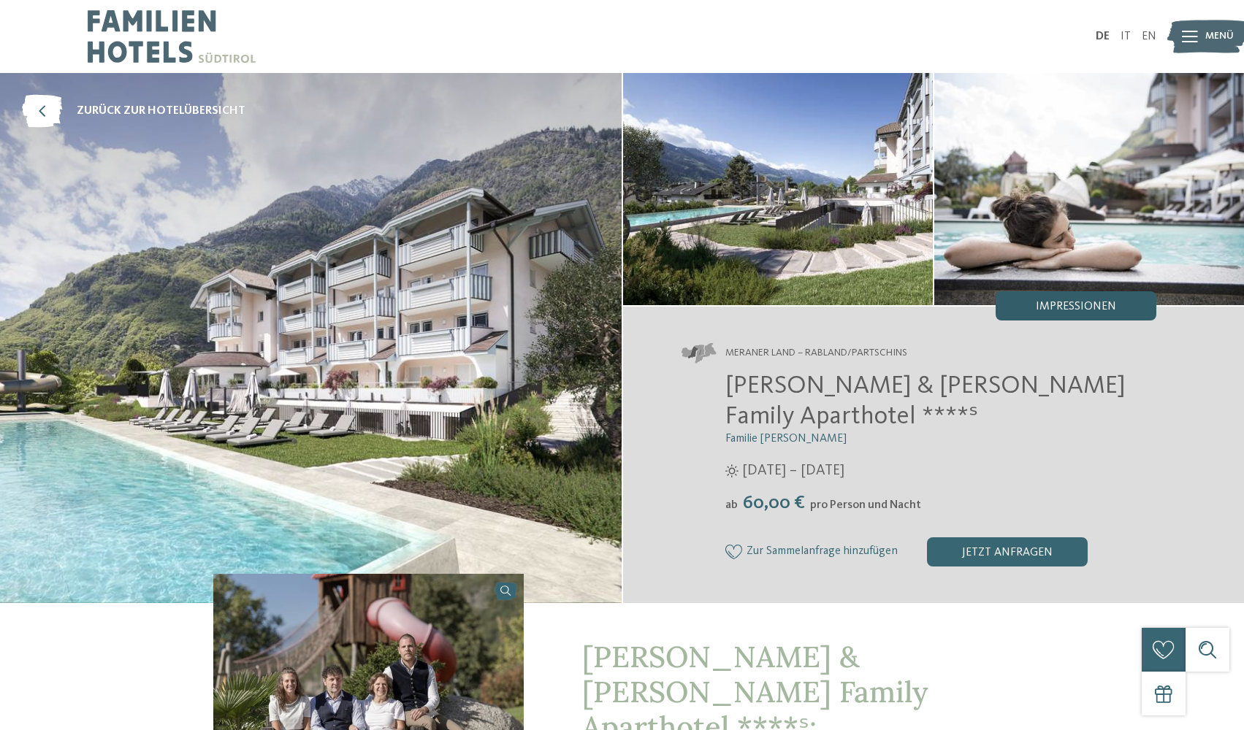
click at [1116, 311] on div "Impressionen" at bounding box center [1076, 305] width 161 height 29
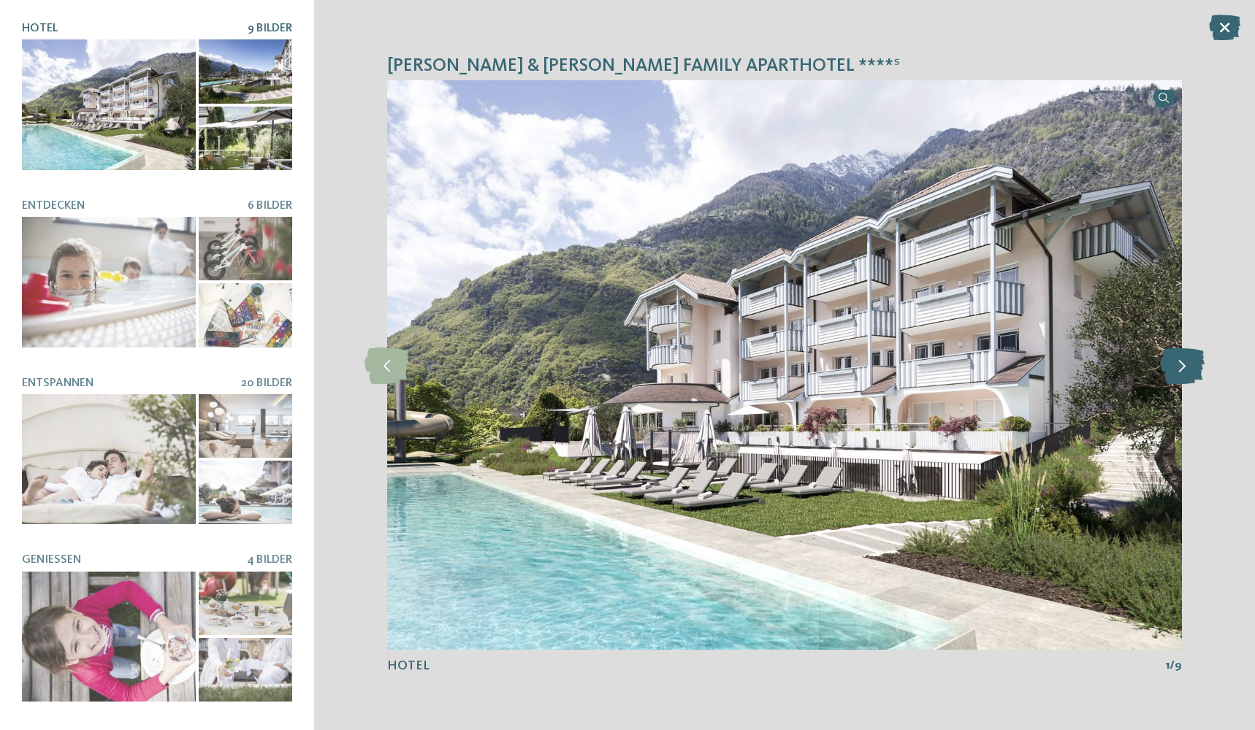
click at [1190, 360] on icon at bounding box center [1182, 365] width 45 height 37
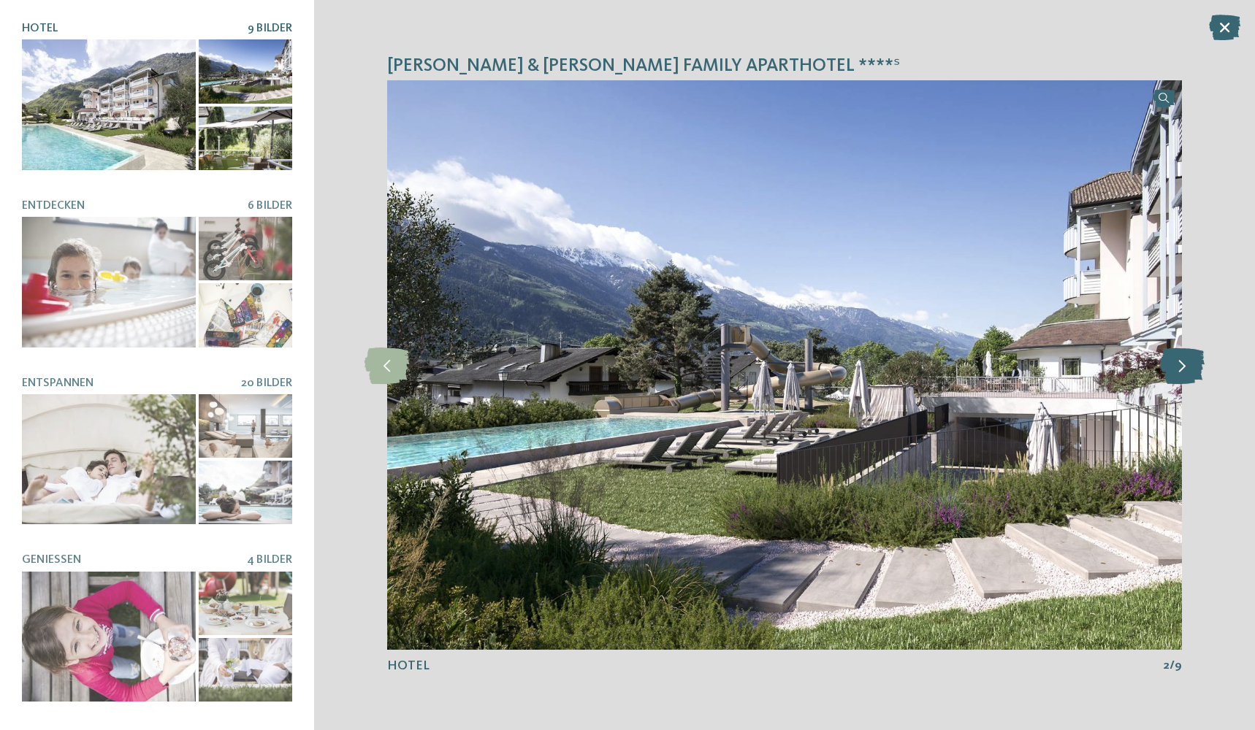
click at [1190, 360] on icon at bounding box center [1182, 365] width 45 height 37
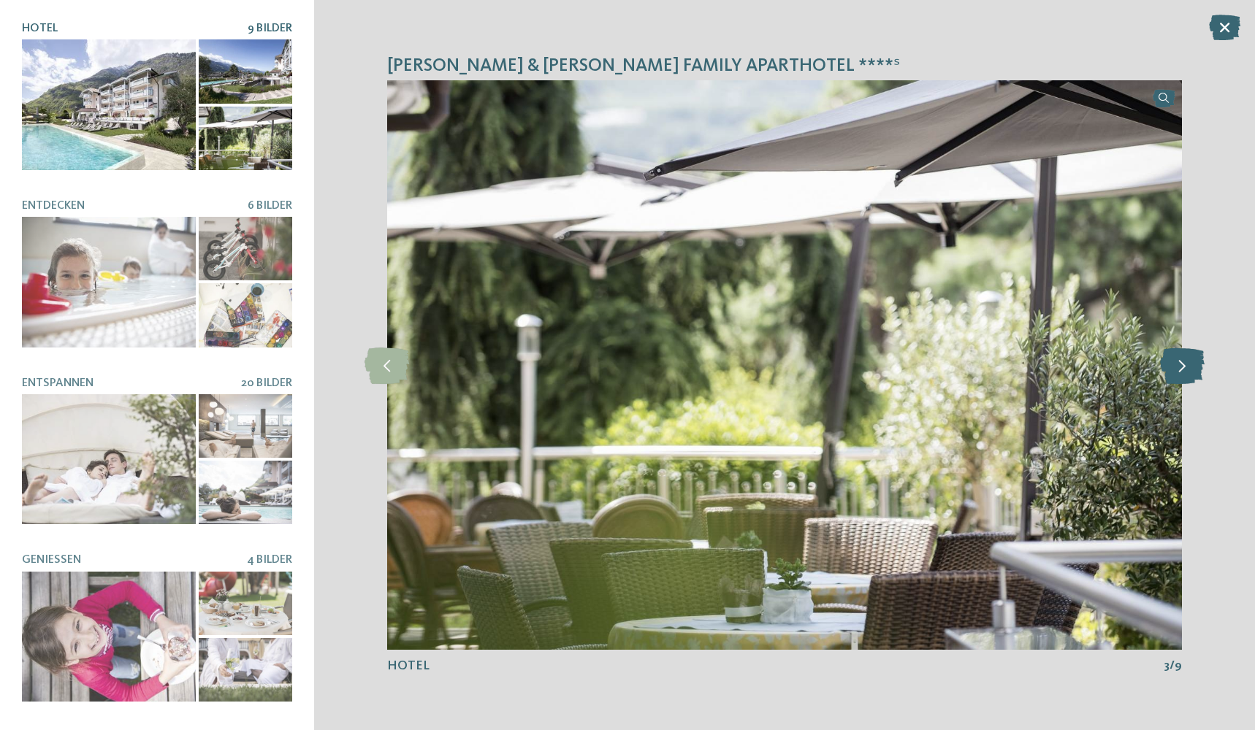
click at [1190, 360] on icon at bounding box center [1182, 365] width 45 height 37
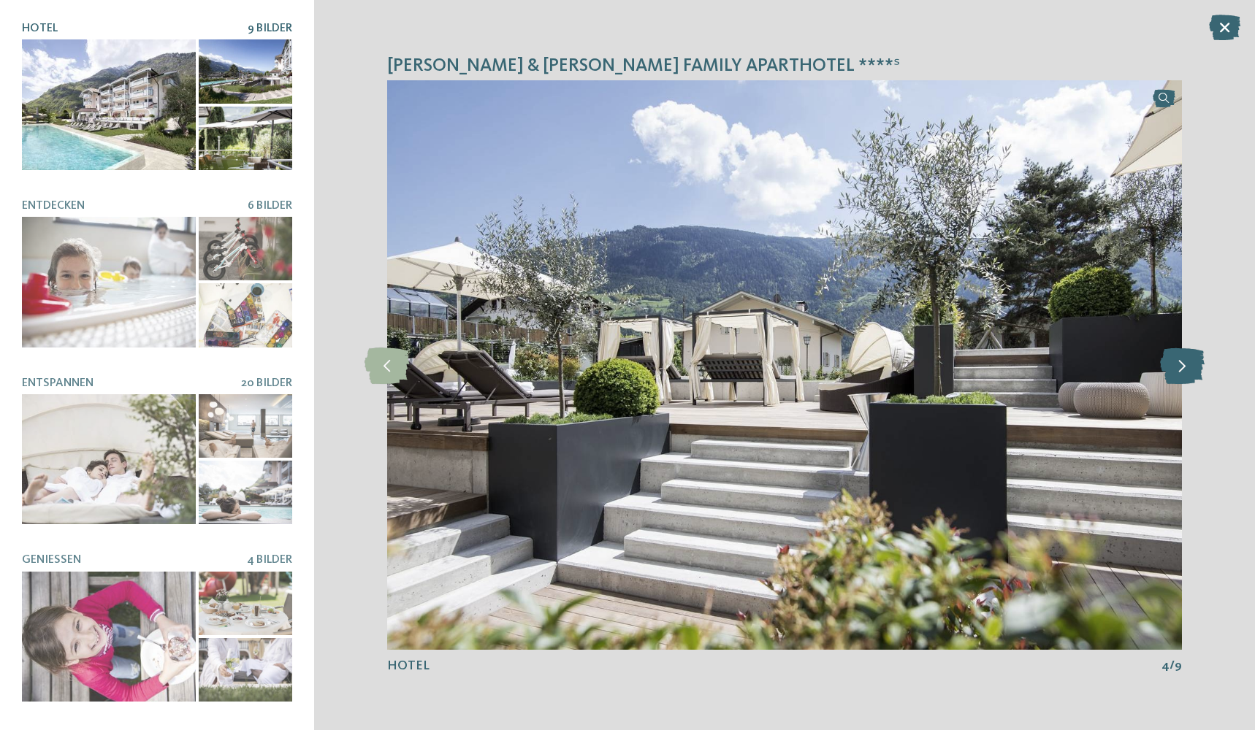
click at [1190, 360] on icon at bounding box center [1182, 365] width 45 height 37
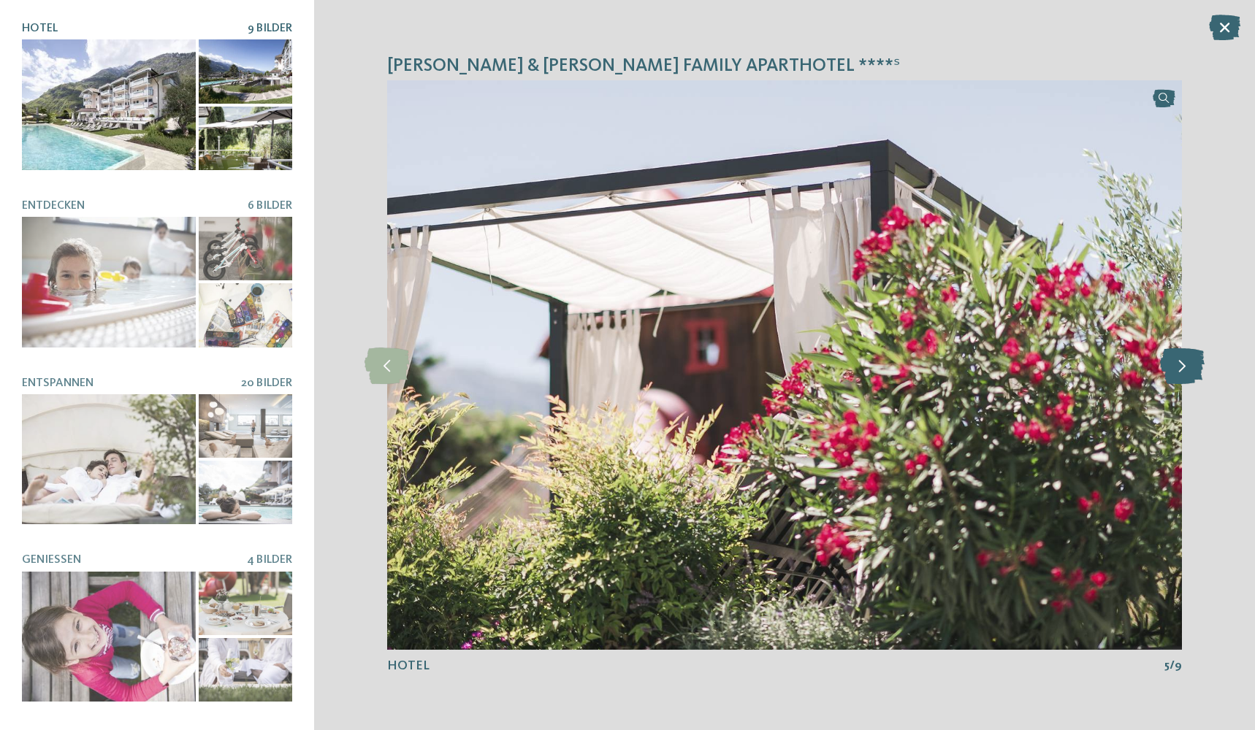
click at [1190, 360] on icon at bounding box center [1182, 365] width 45 height 37
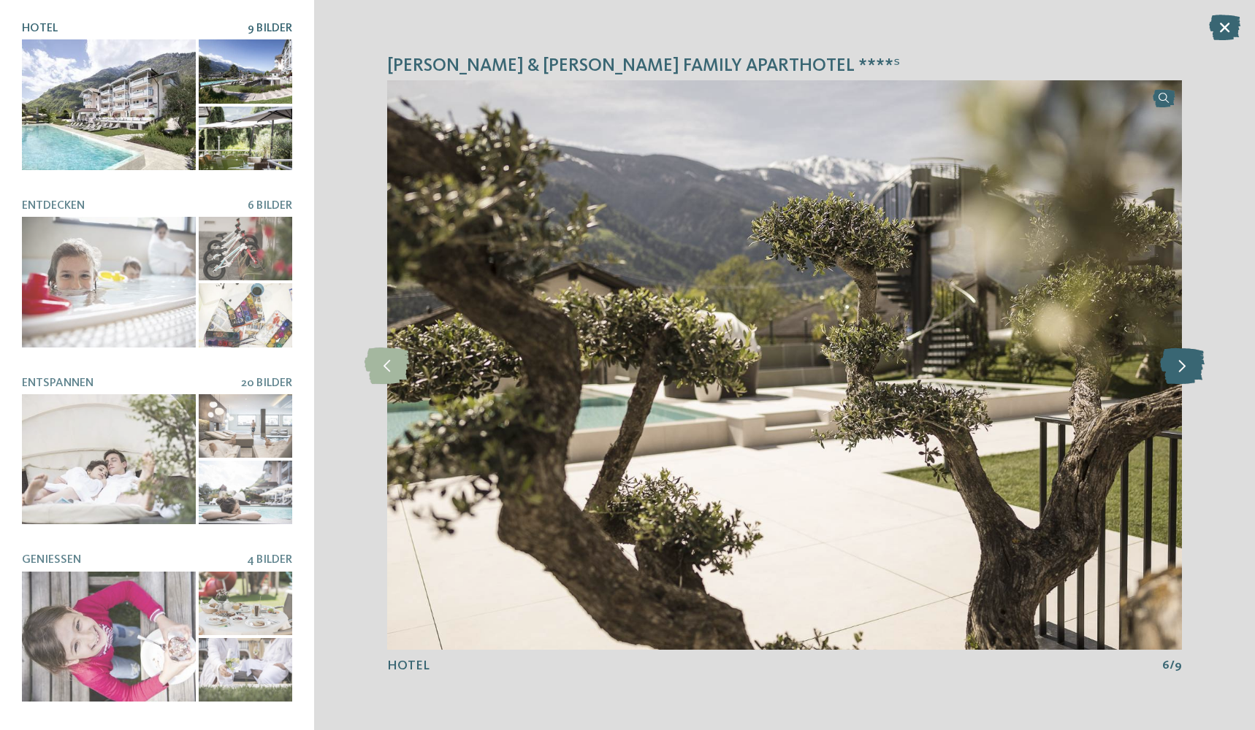
click at [1190, 360] on icon at bounding box center [1182, 365] width 45 height 37
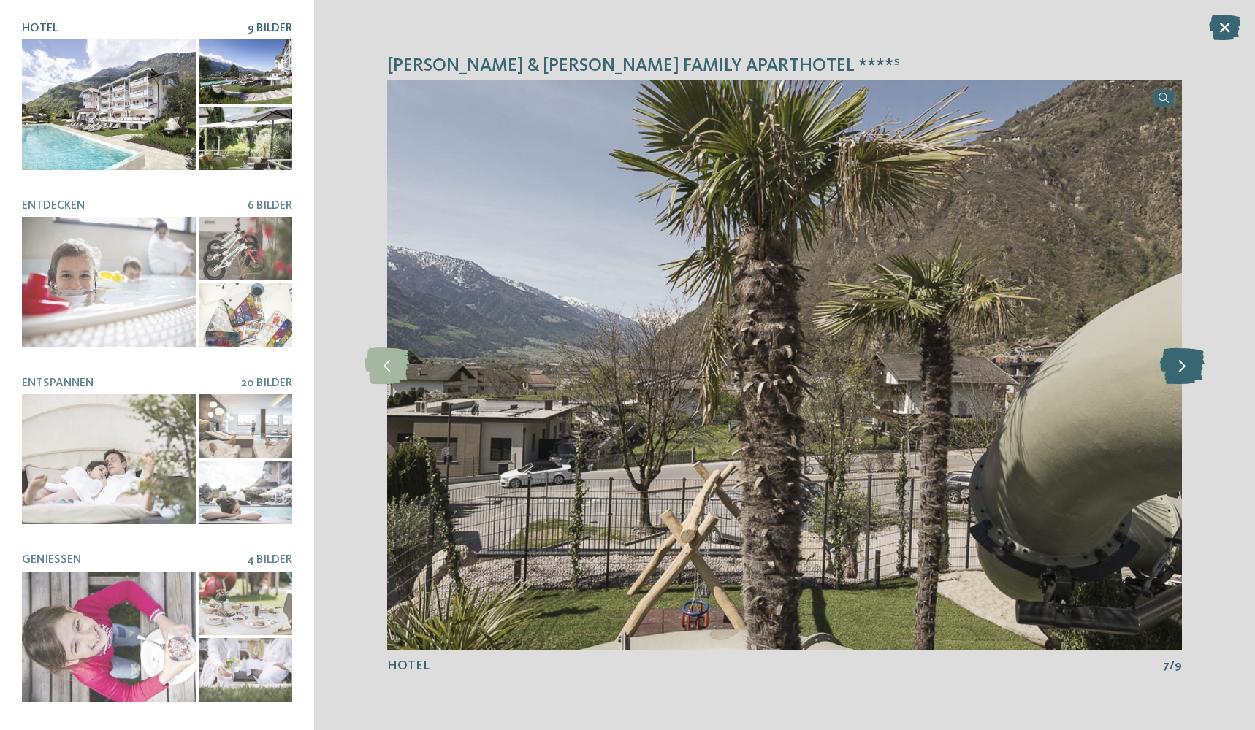
click at [1190, 360] on icon at bounding box center [1182, 365] width 45 height 37
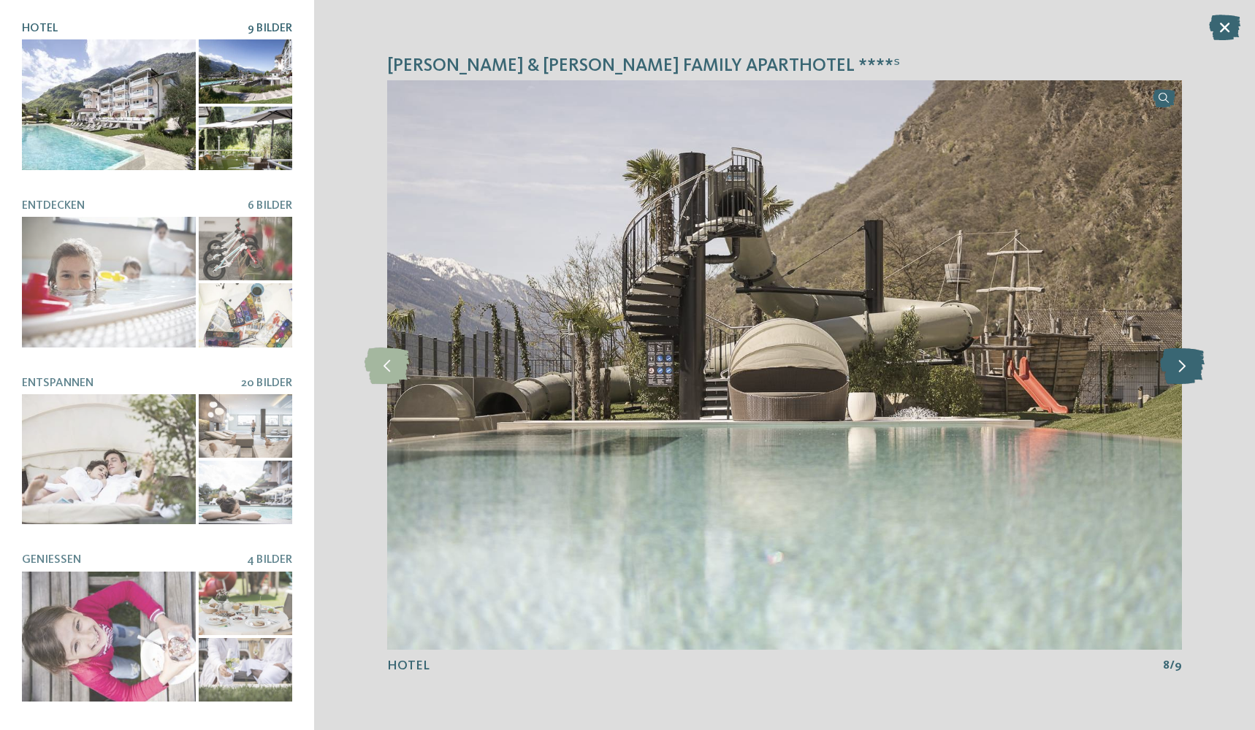
click at [1190, 360] on icon at bounding box center [1182, 365] width 45 height 37
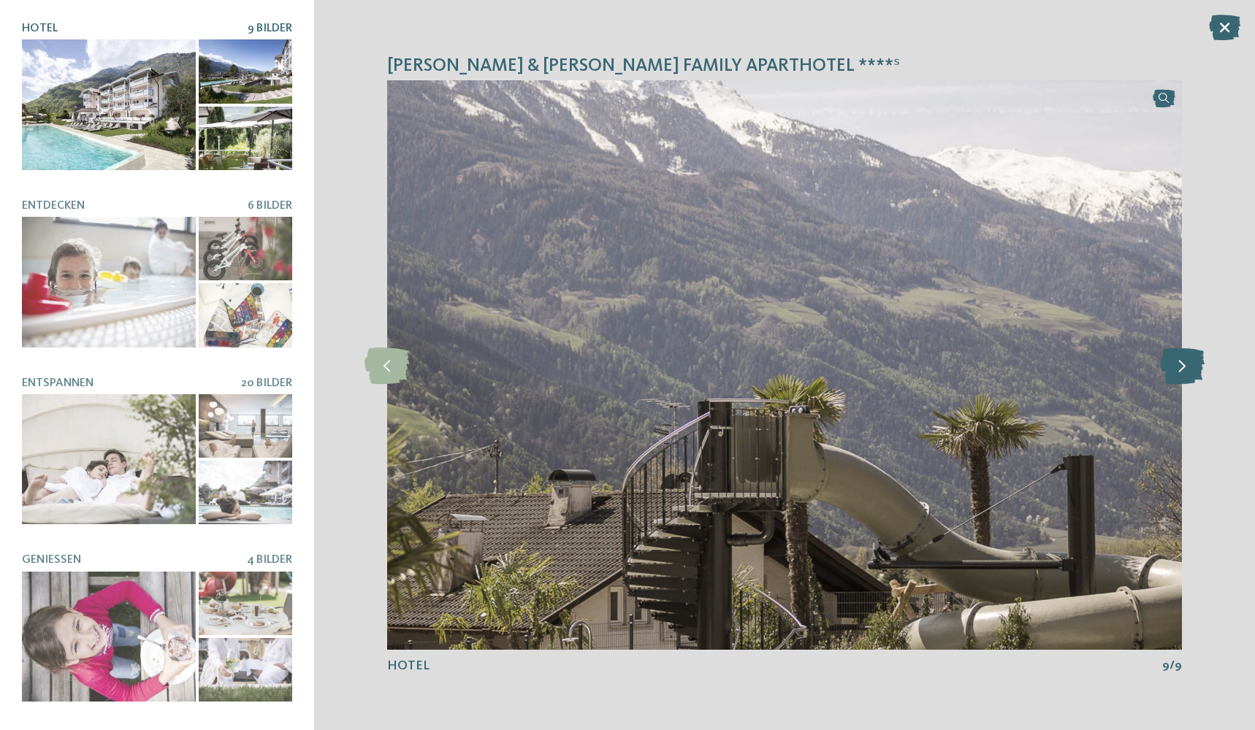
click at [1190, 360] on icon at bounding box center [1182, 365] width 45 height 37
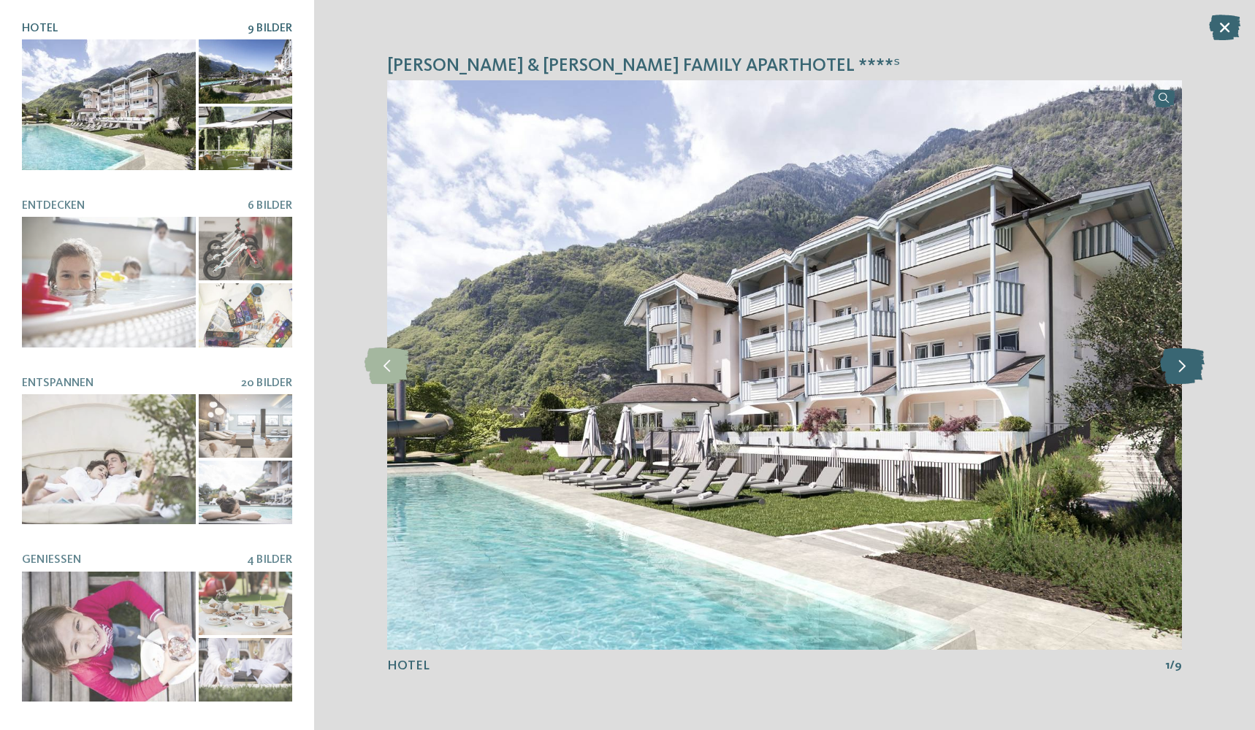
click at [1190, 360] on icon at bounding box center [1182, 365] width 45 height 37
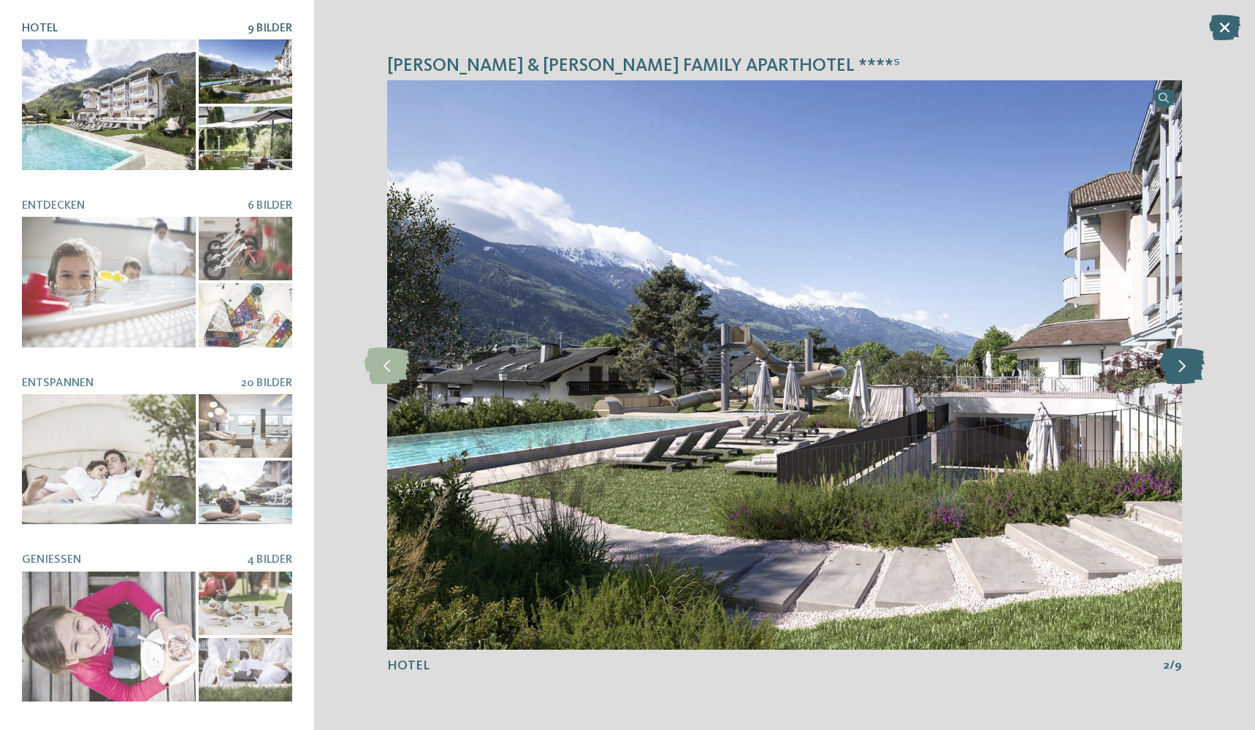
click at [1190, 360] on icon at bounding box center [1182, 365] width 45 height 37
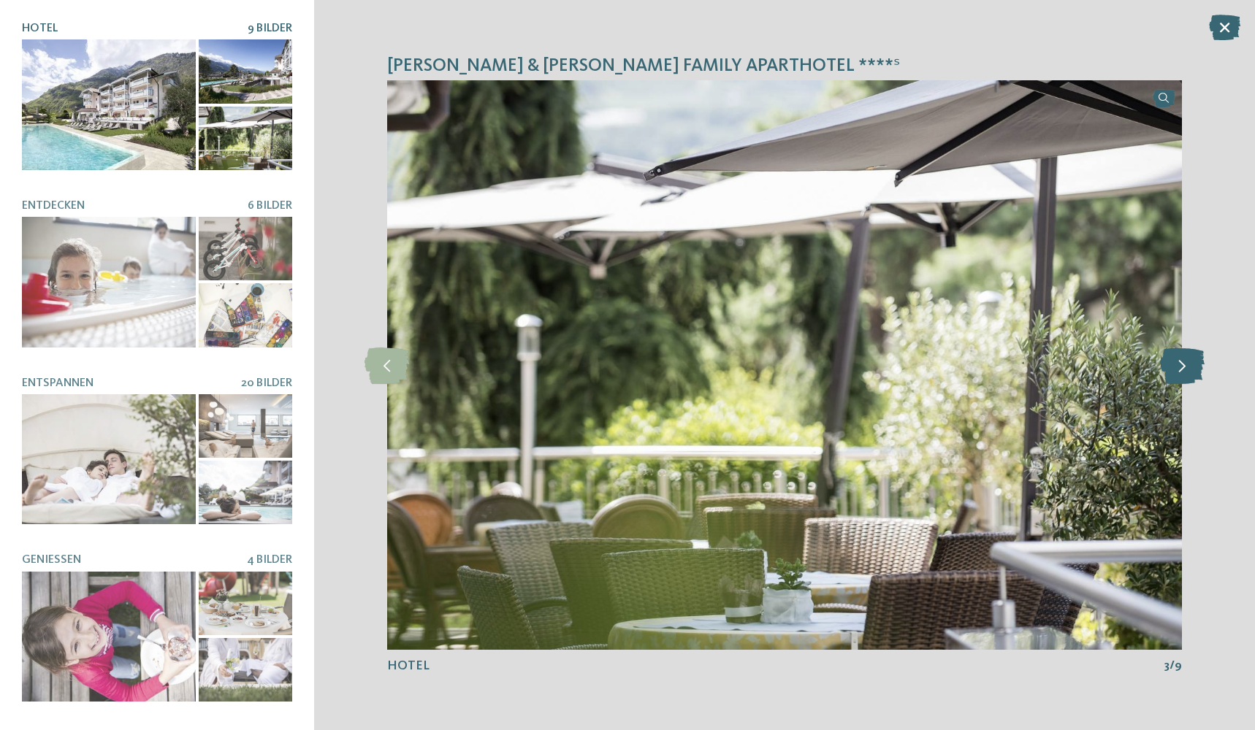
click at [1190, 360] on icon at bounding box center [1182, 365] width 45 height 37
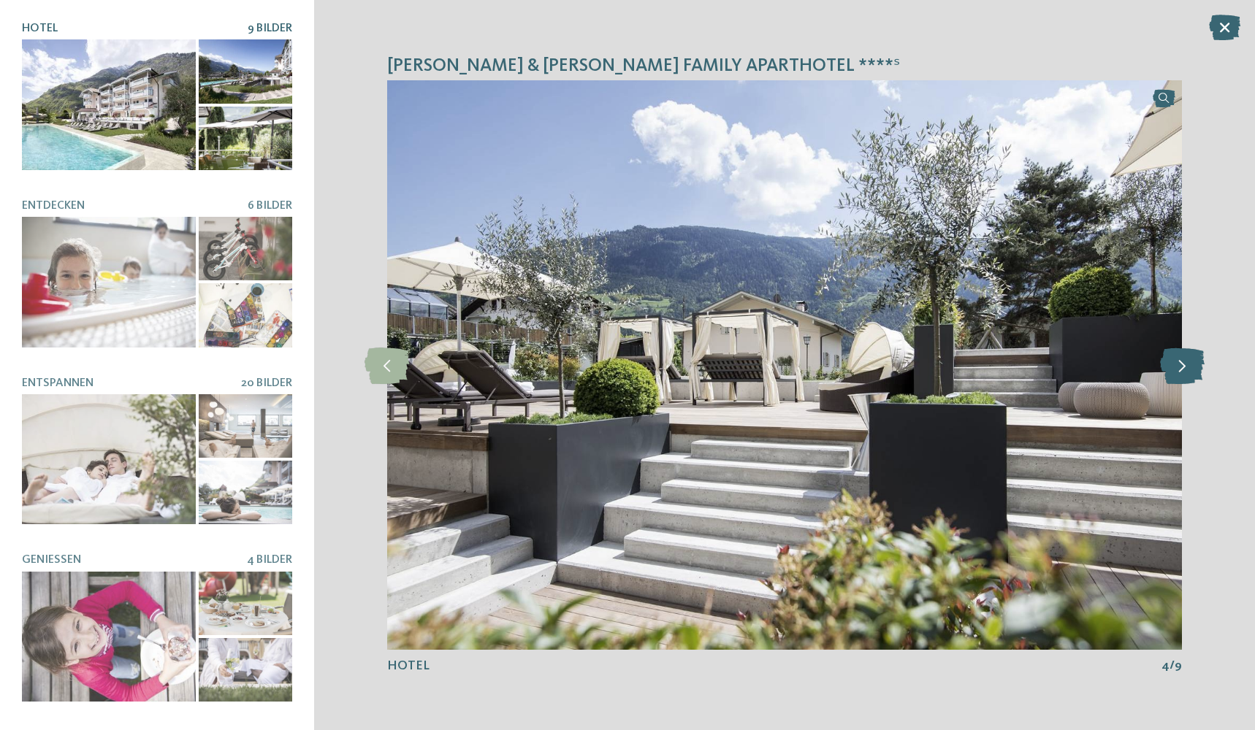
click at [1190, 360] on icon at bounding box center [1182, 365] width 45 height 37
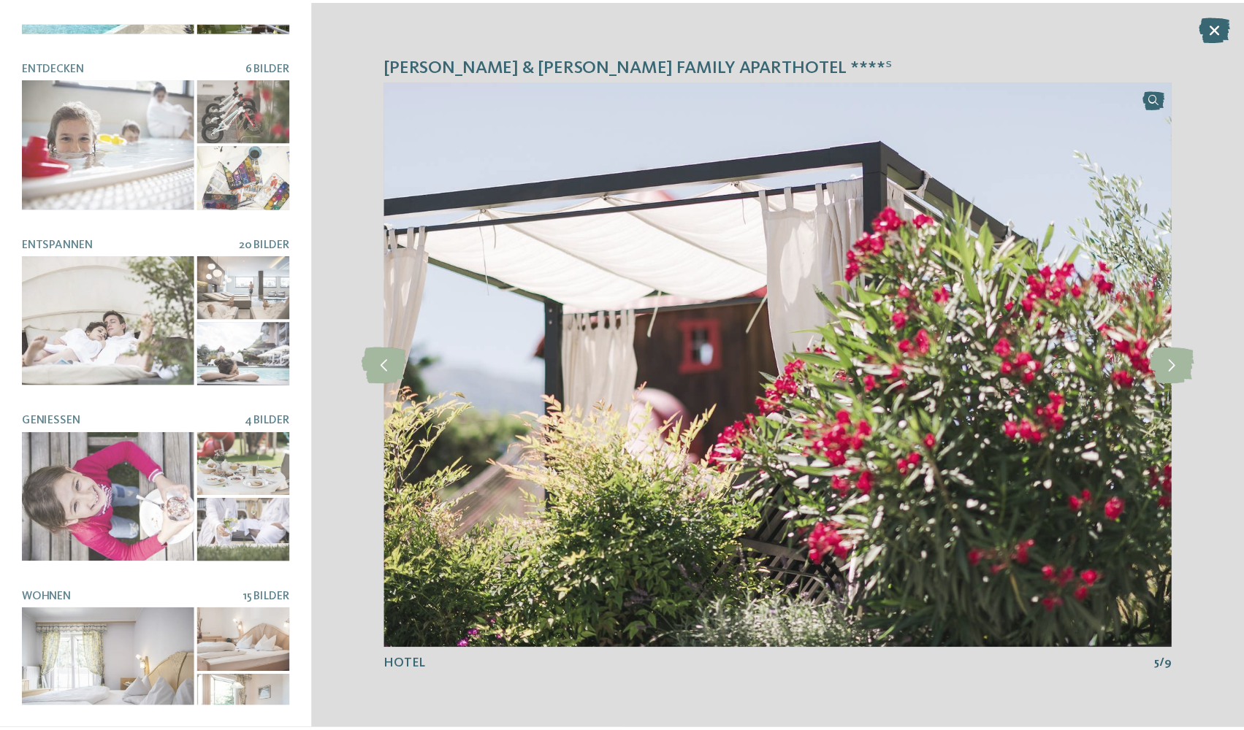
scroll to position [153, 0]
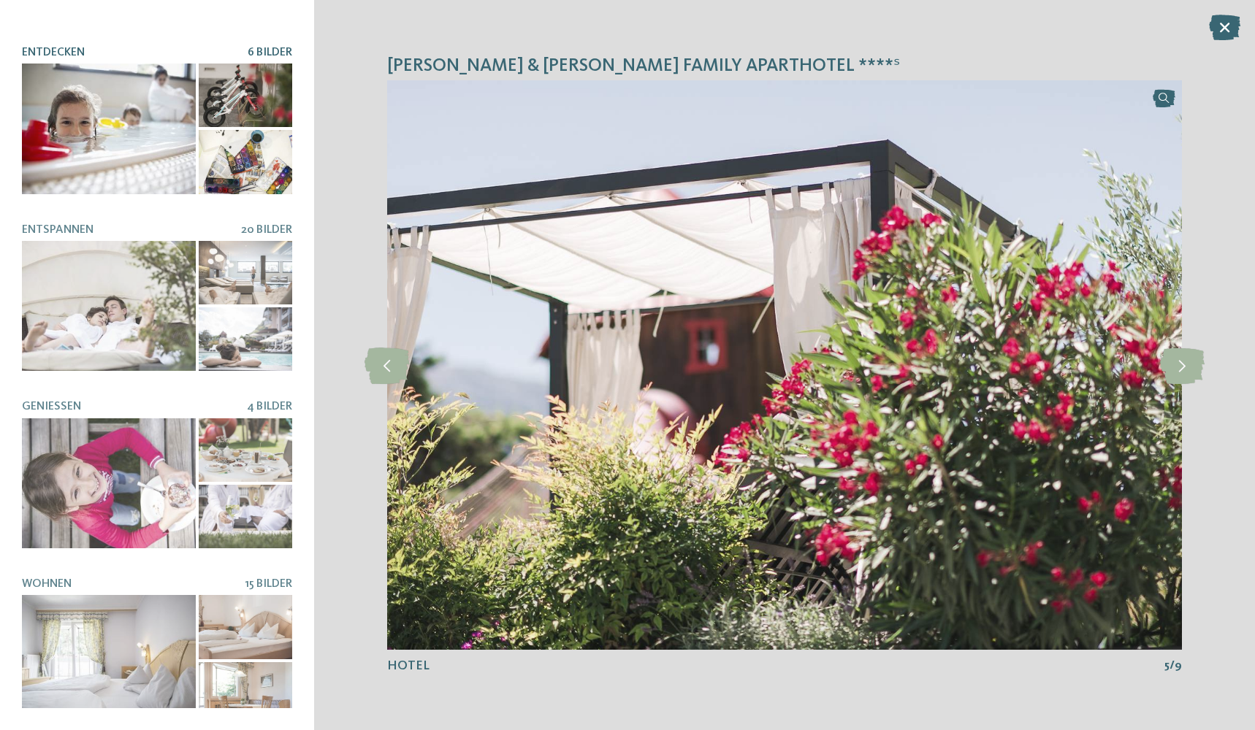
click at [248, 47] on span "6 Bilder" at bounding box center [270, 53] width 45 height 12
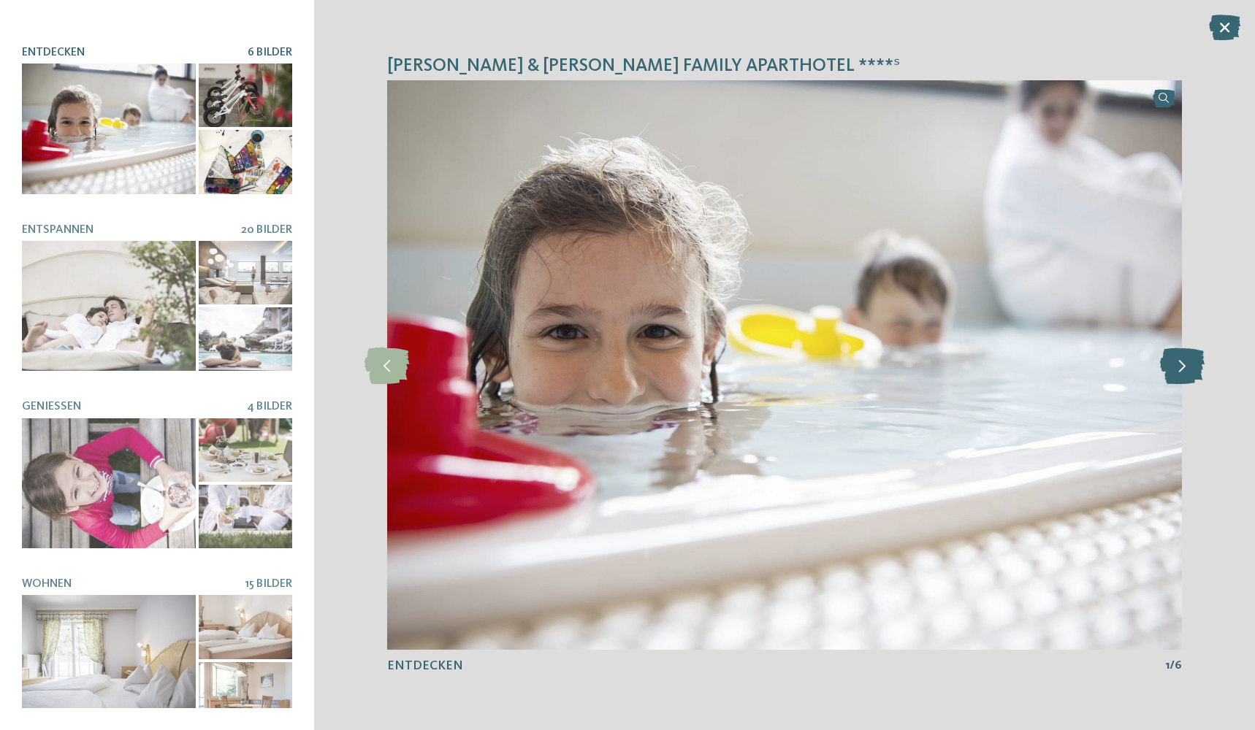
click at [1187, 366] on icon at bounding box center [1182, 365] width 45 height 37
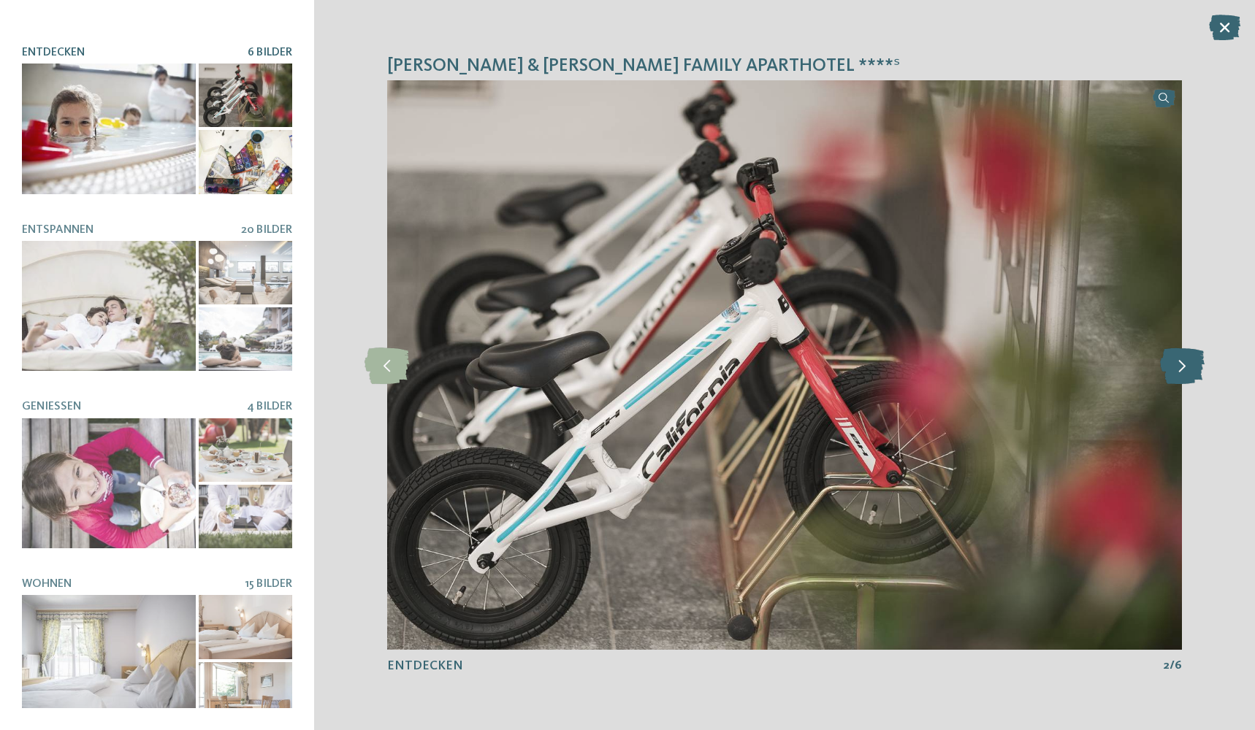
click at [1187, 366] on icon at bounding box center [1182, 365] width 45 height 37
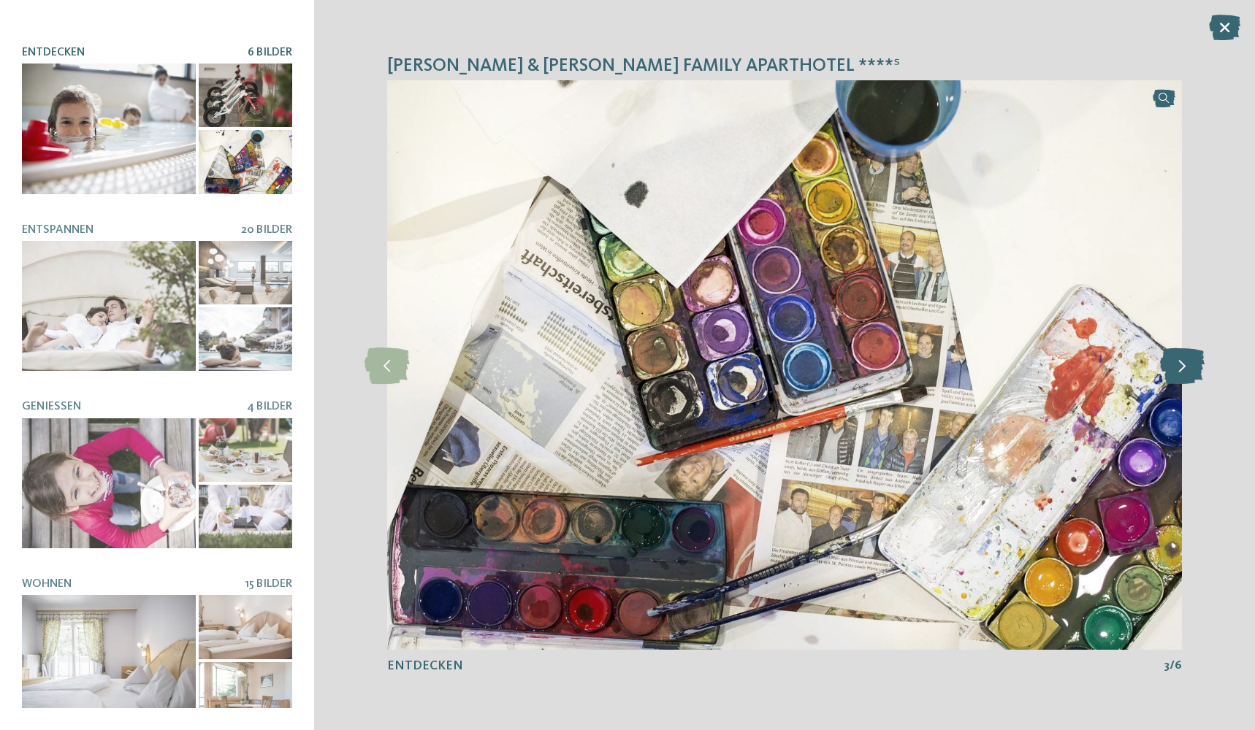
click at [1187, 366] on icon at bounding box center [1182, 365] width 45 height 37
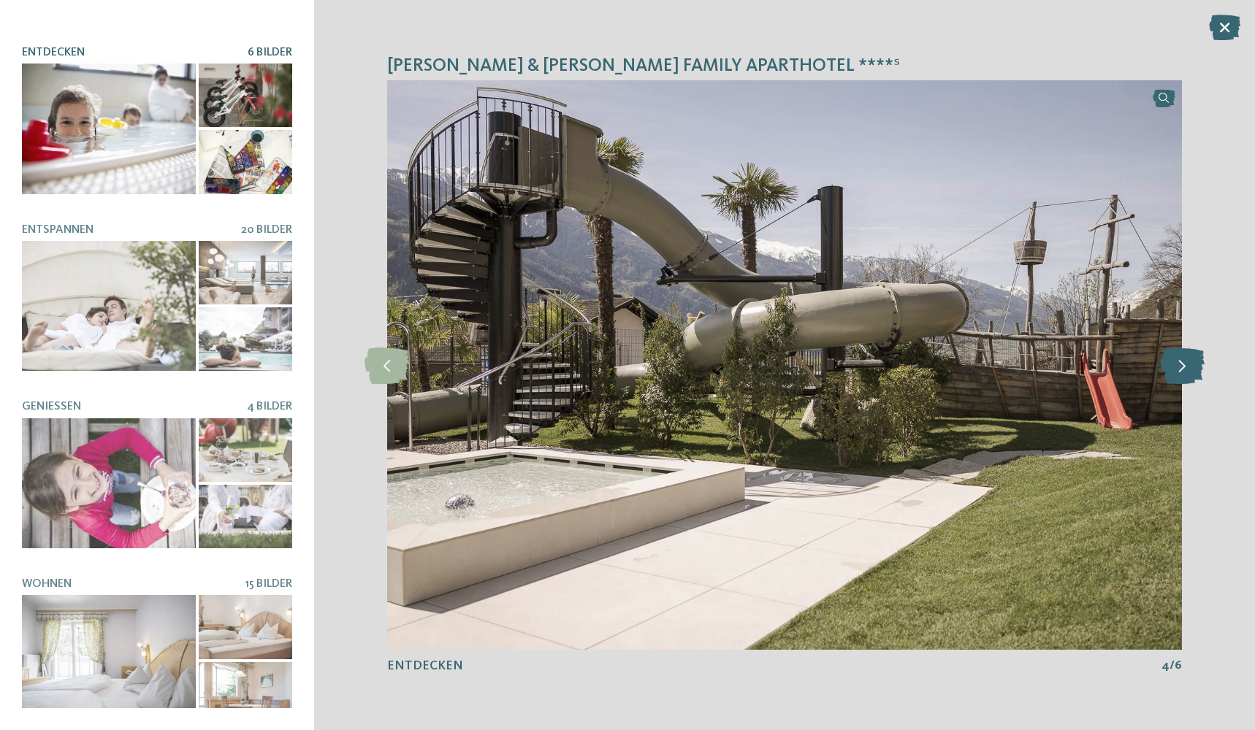
click at [1187, 366] on icon at bounding box center [1182, 365] width 45 height 37
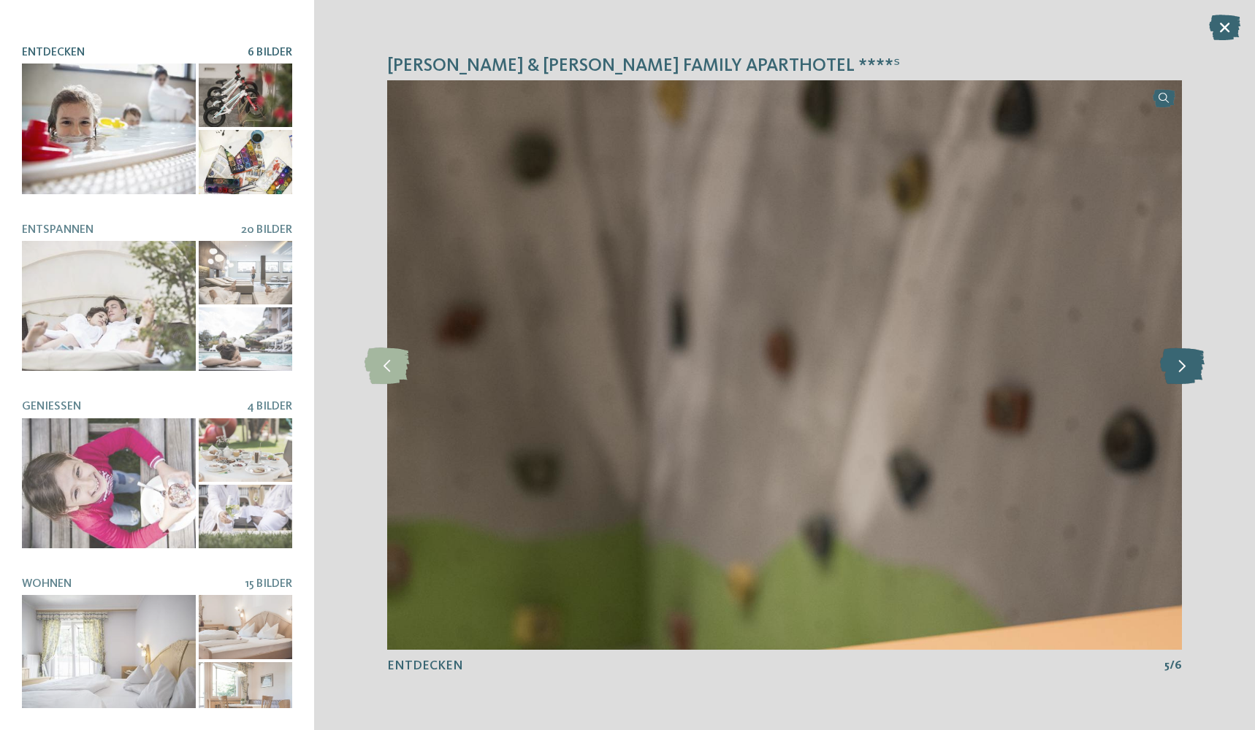
click at [1187, 366] on icon at bounding box center [1182, 365] width 45 height 37
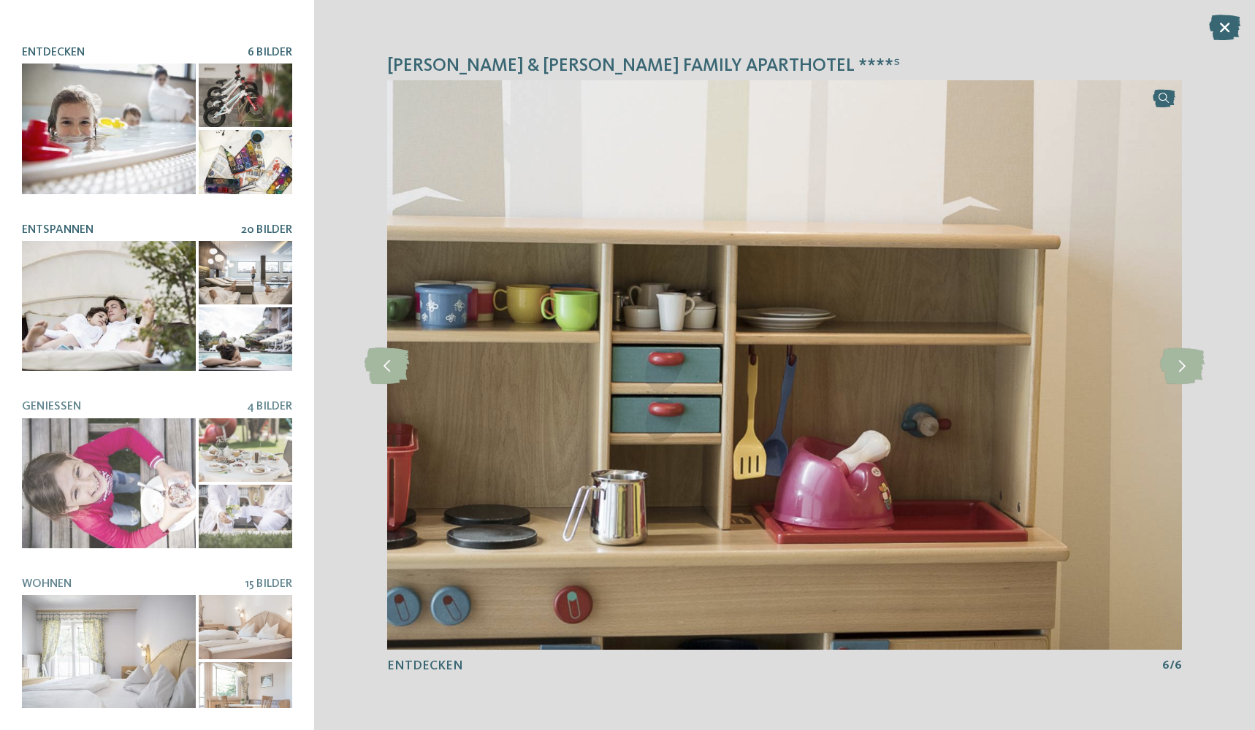
click at [251, 224] on span "20 Bilder" at bounding box center [266, 230] width 51 height 12
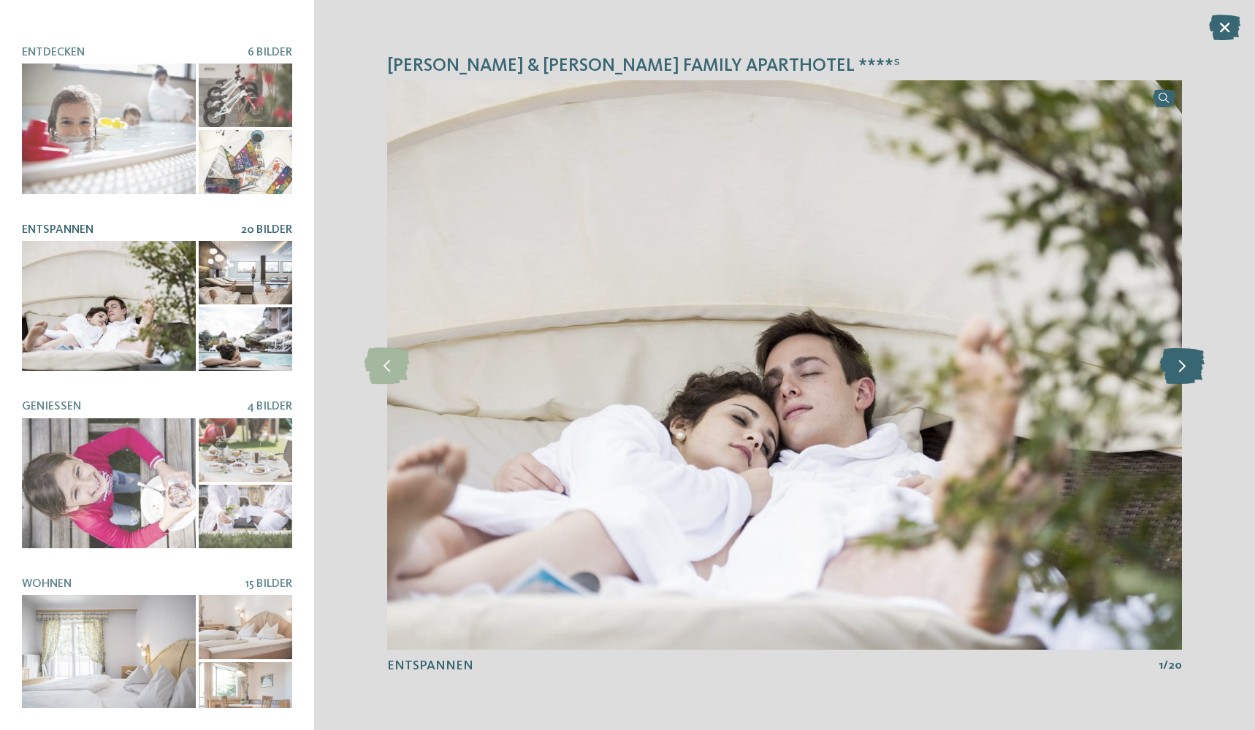
click at [1182, 369] on icon at bounding box center [1182, 365] width 45 height 37
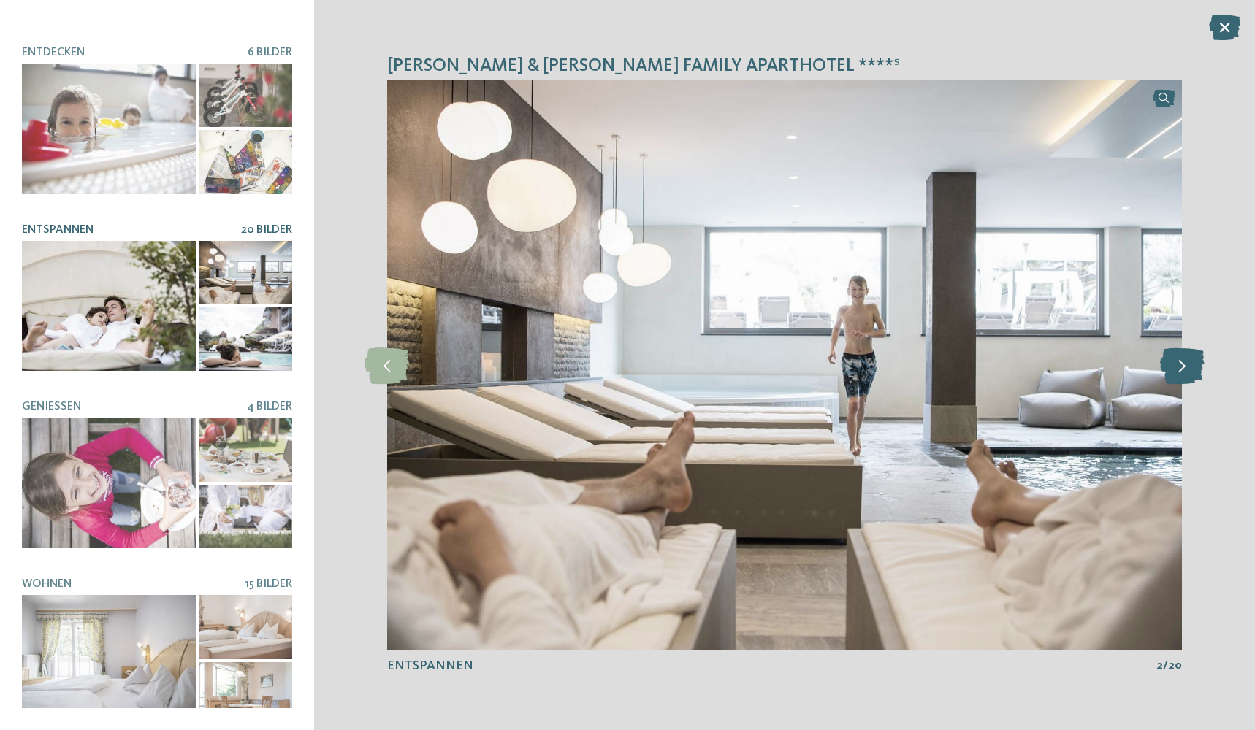
click at [1182, 369] on icon at bounding box center [1182, 365] width 45 height 37
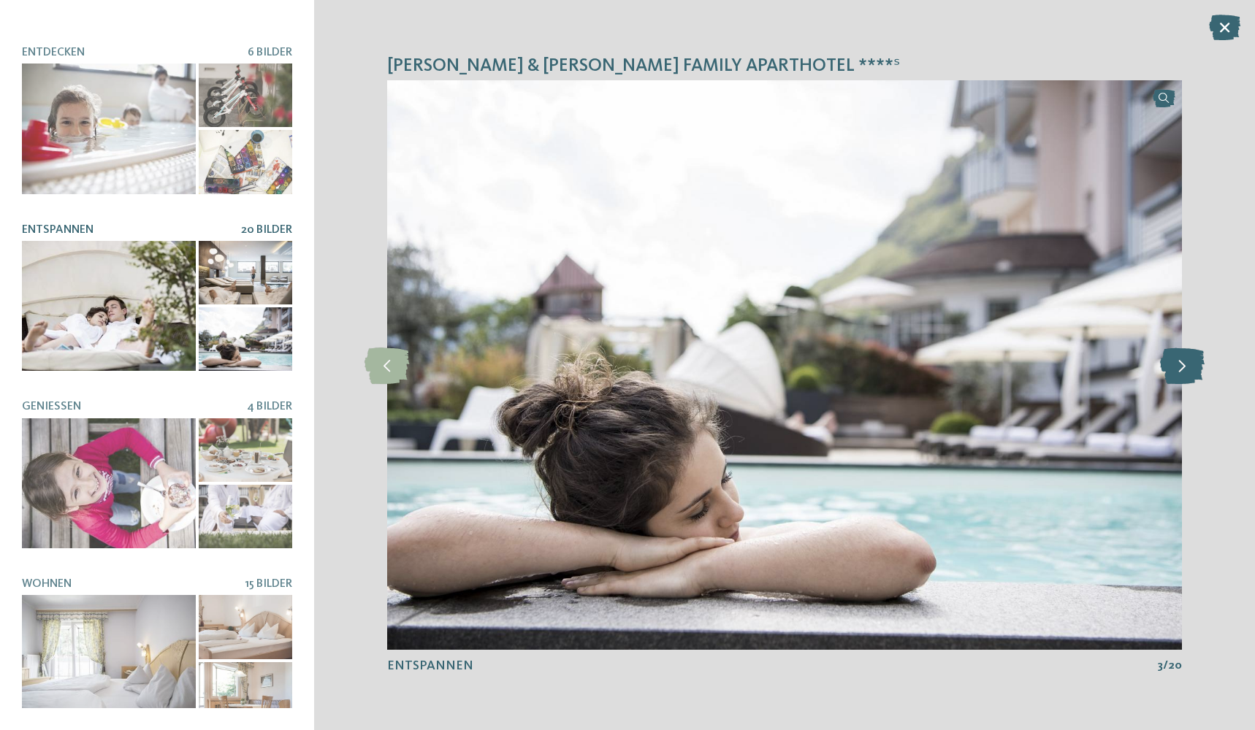
click at [1182, 369] on icon at bounding box center [1182, 365] width 45 height 37
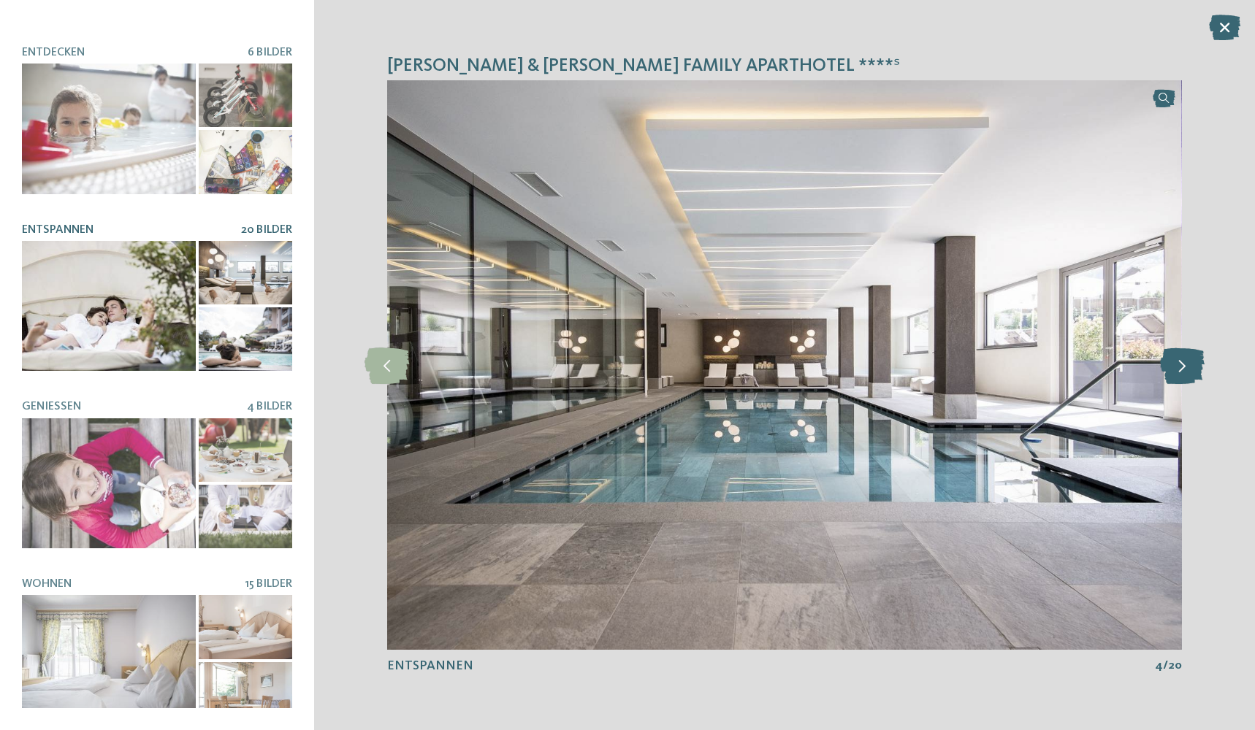
click at [1182, 369] on icon at bounding box center [1182, 365] width 45 height 37
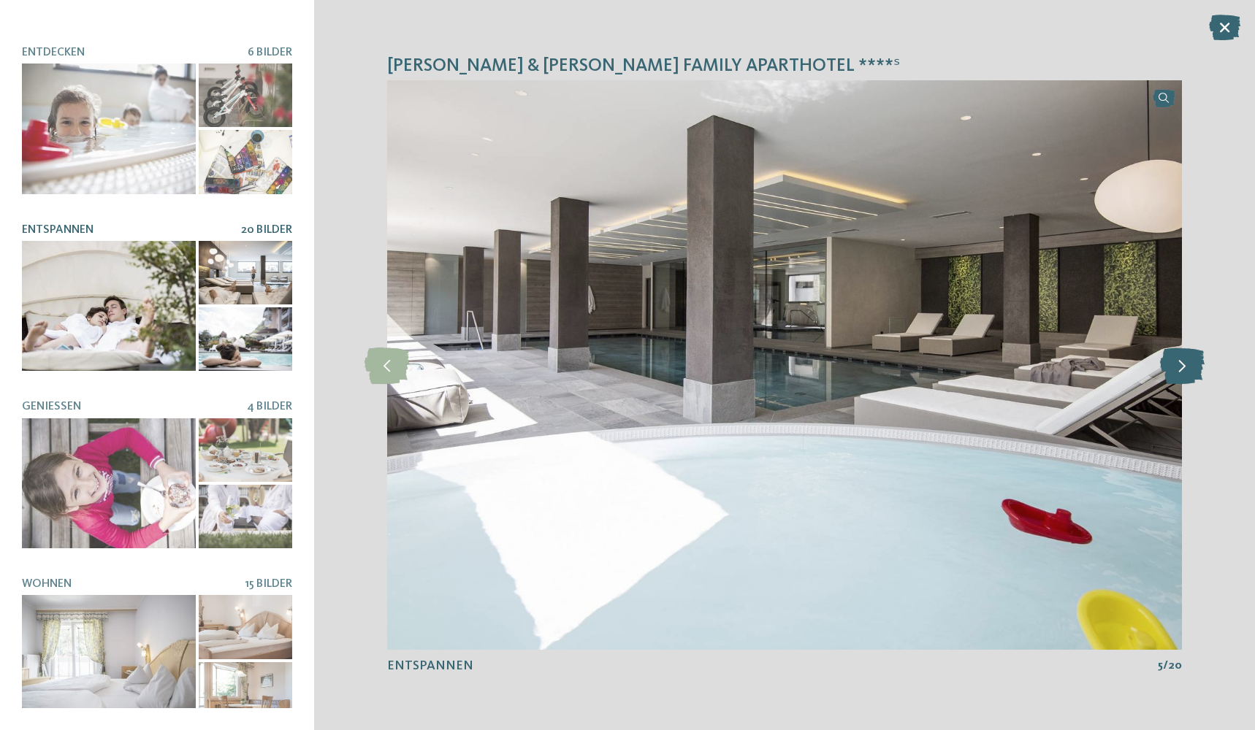
click at [1182, 369] on icon at bounding box center [1182, 365] width 45 height 37
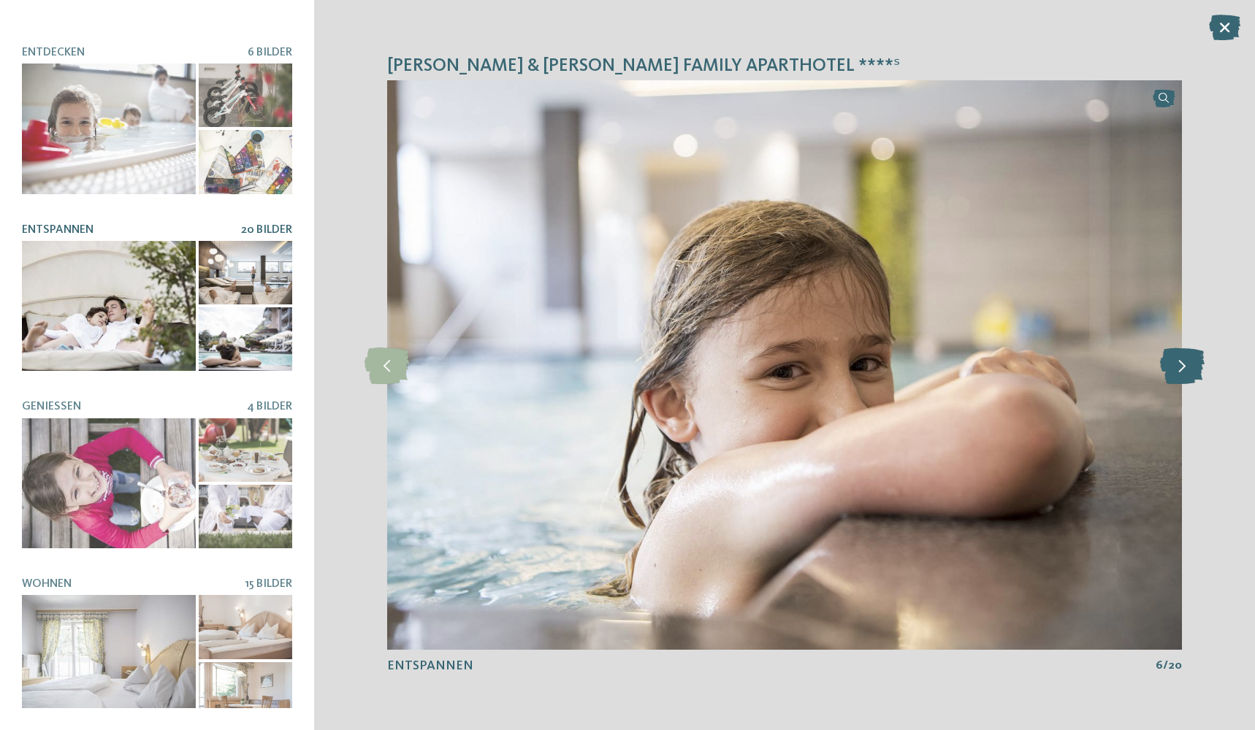
click at [1182, 369] on icon at bounding box center [1182, 365] width 45 height 37
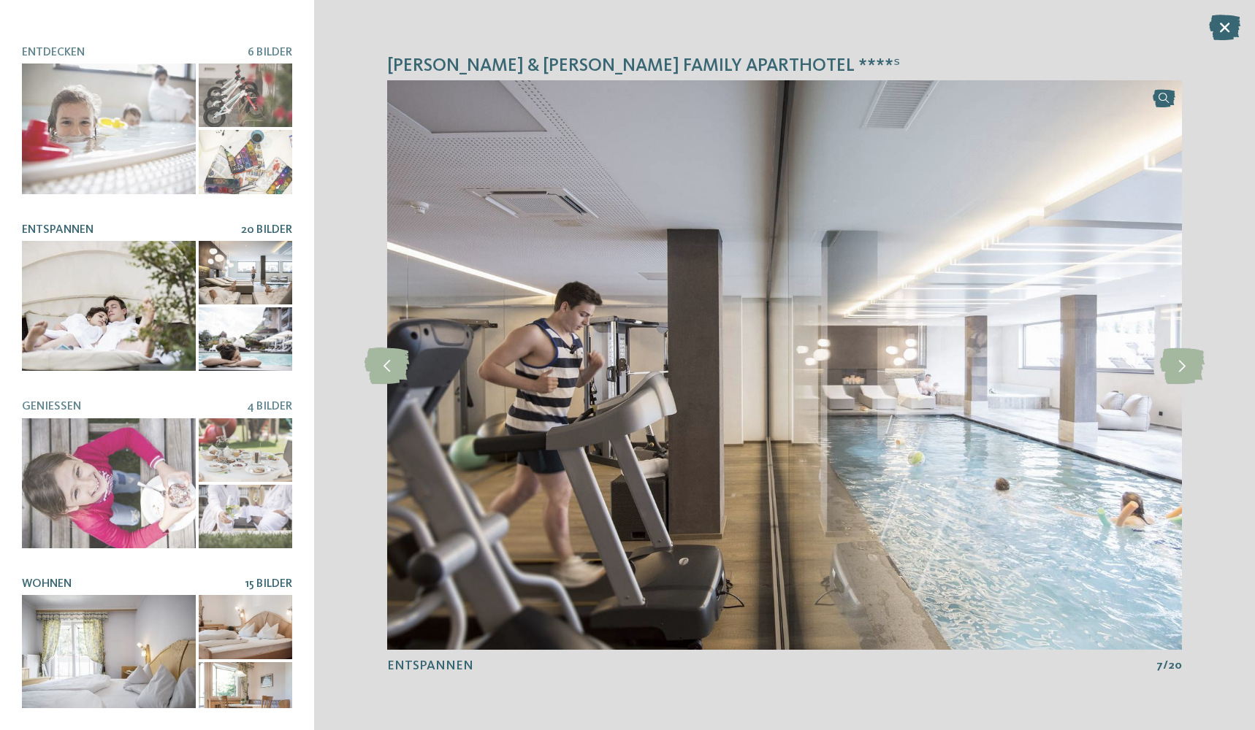
click at [248, 578] on span "15 Bilder" at bounding box center [268, 584] width 47 height 12
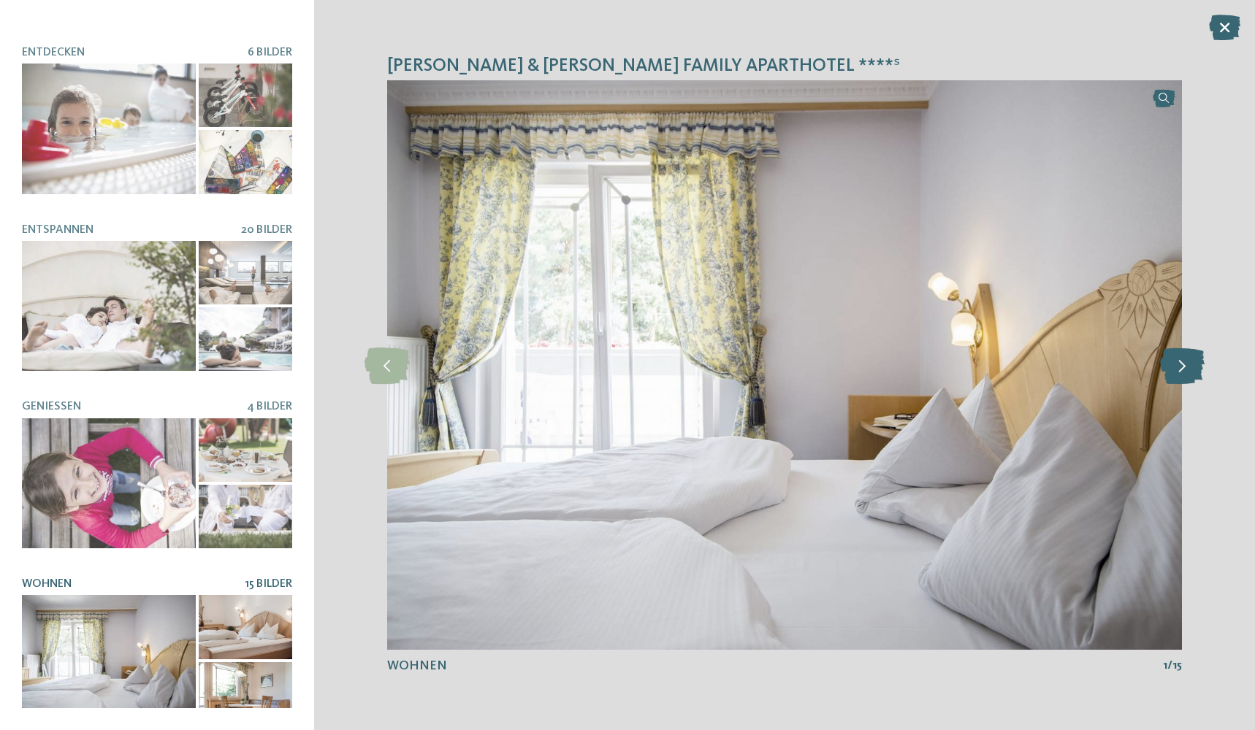
click at [1192, 375] on icon at bounding box center [1182, 365] width 45 height 37
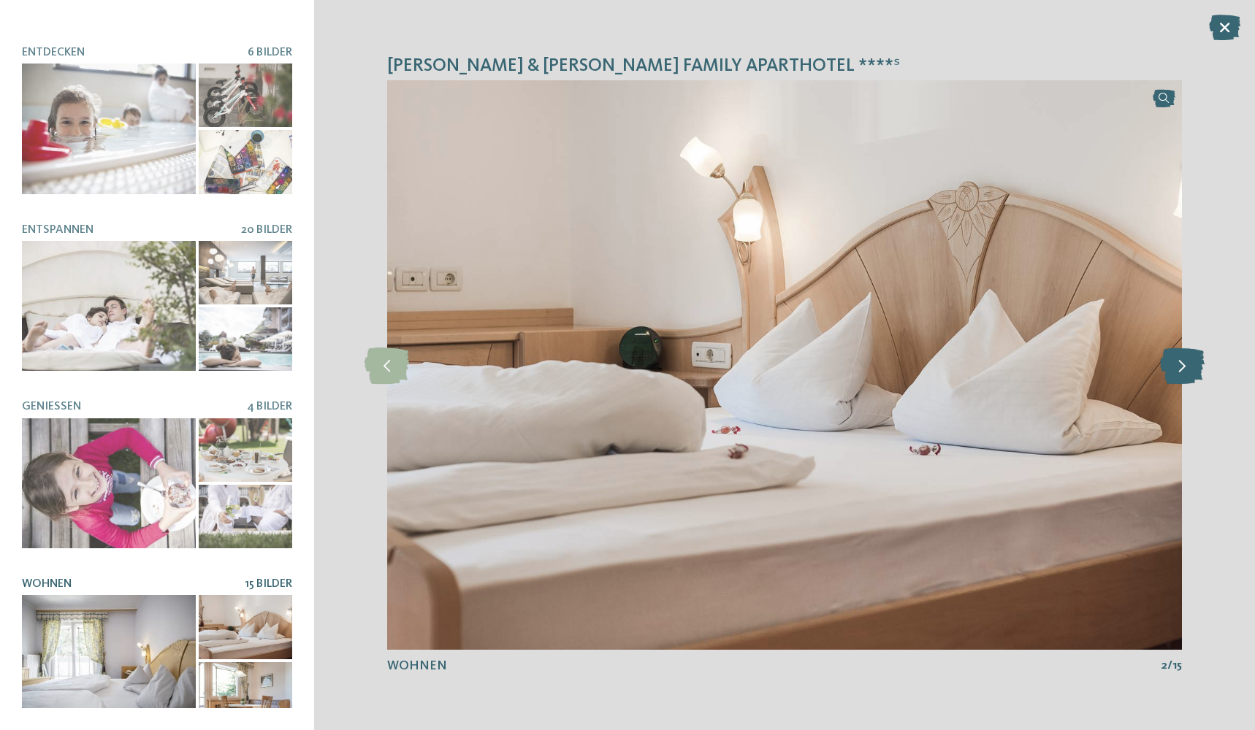
click at [1192, 375] on icon at bounding box center [1182, 365] width 45 height 37
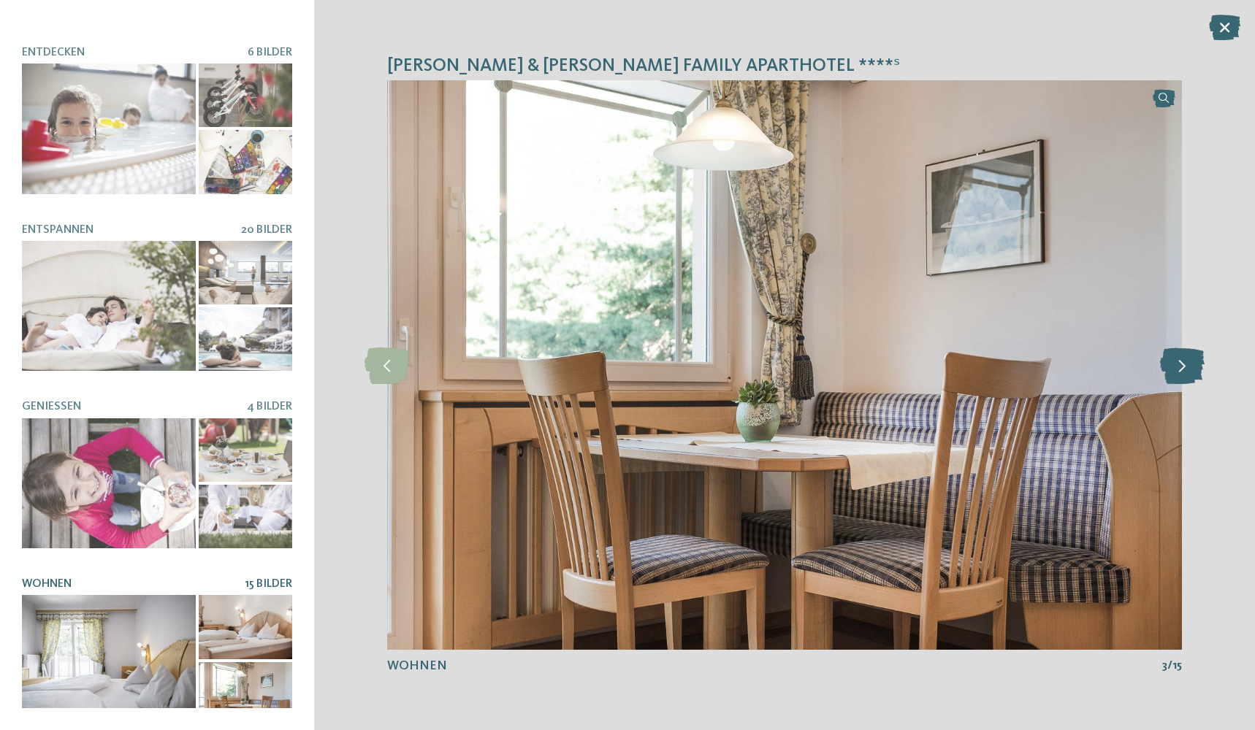
click at [1192, 375] on icon at bounding box center [1182, 365] width 45 height 37
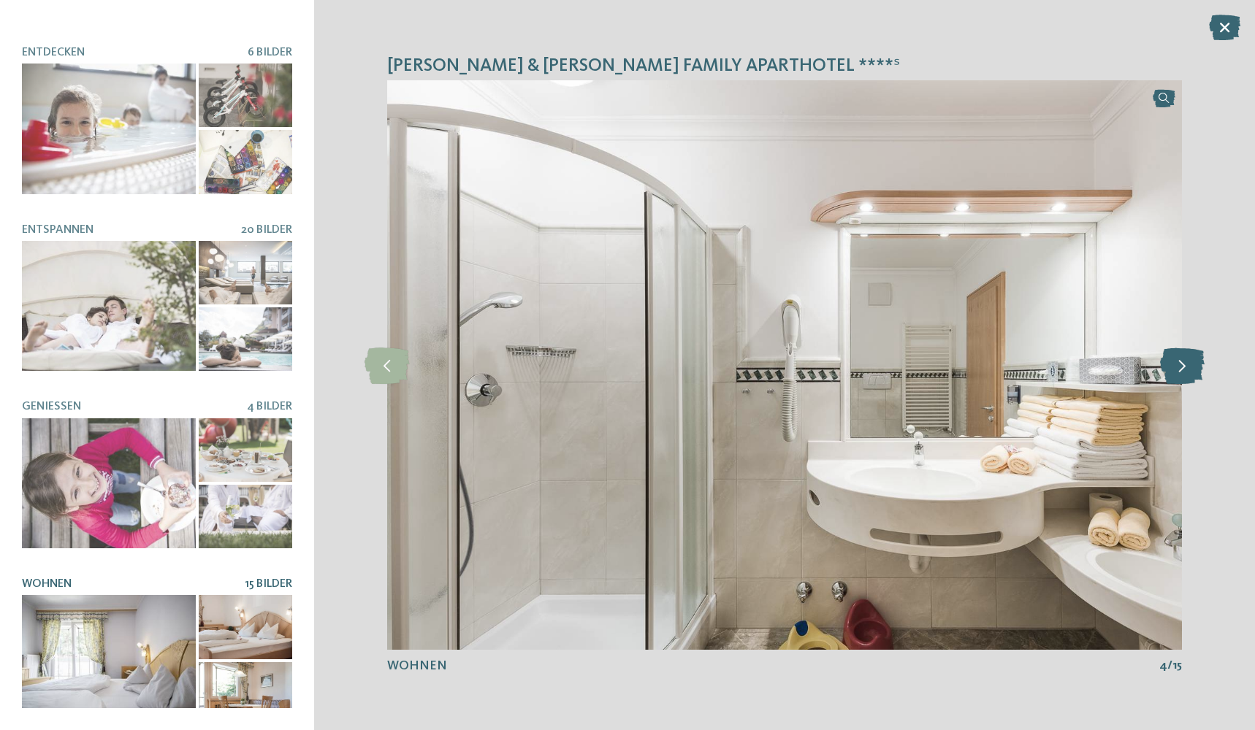
click at [1192, 375] on icon at bounding box center [1182, 365] width 45 height 37
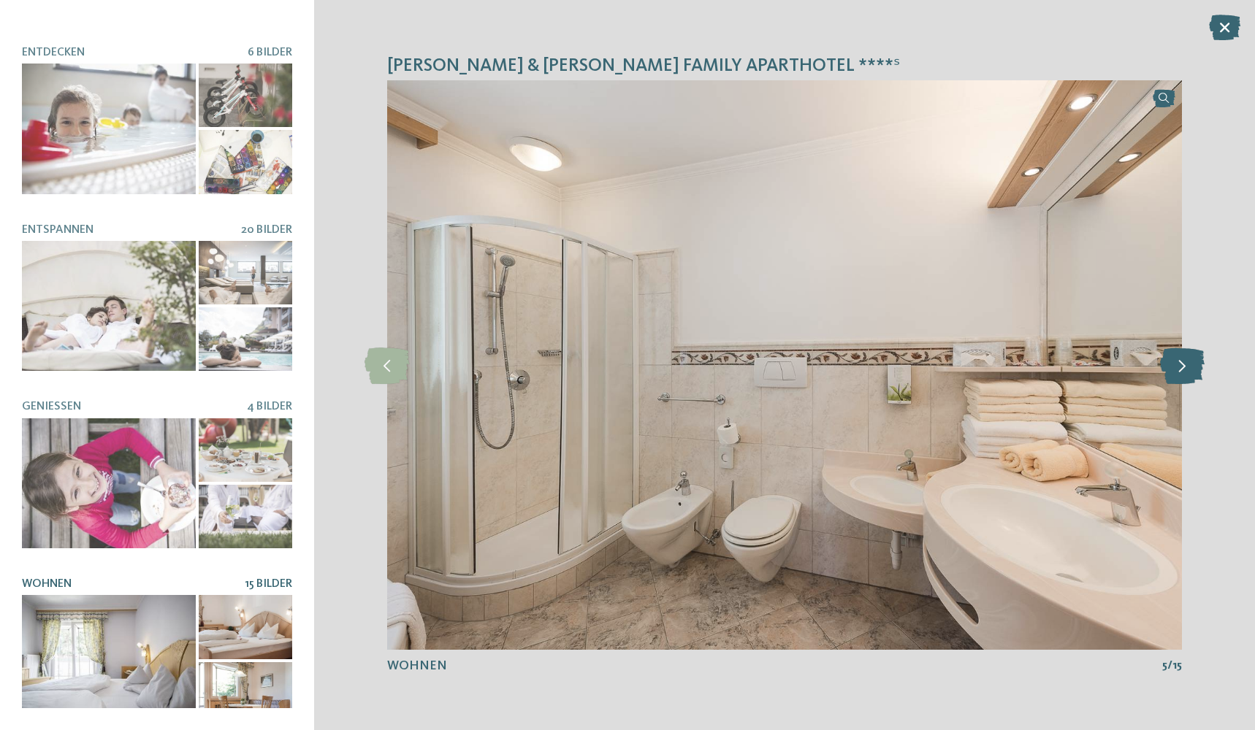
click at [1192, 375] on icon at bounding box center [1182, 365] width 45 height 37
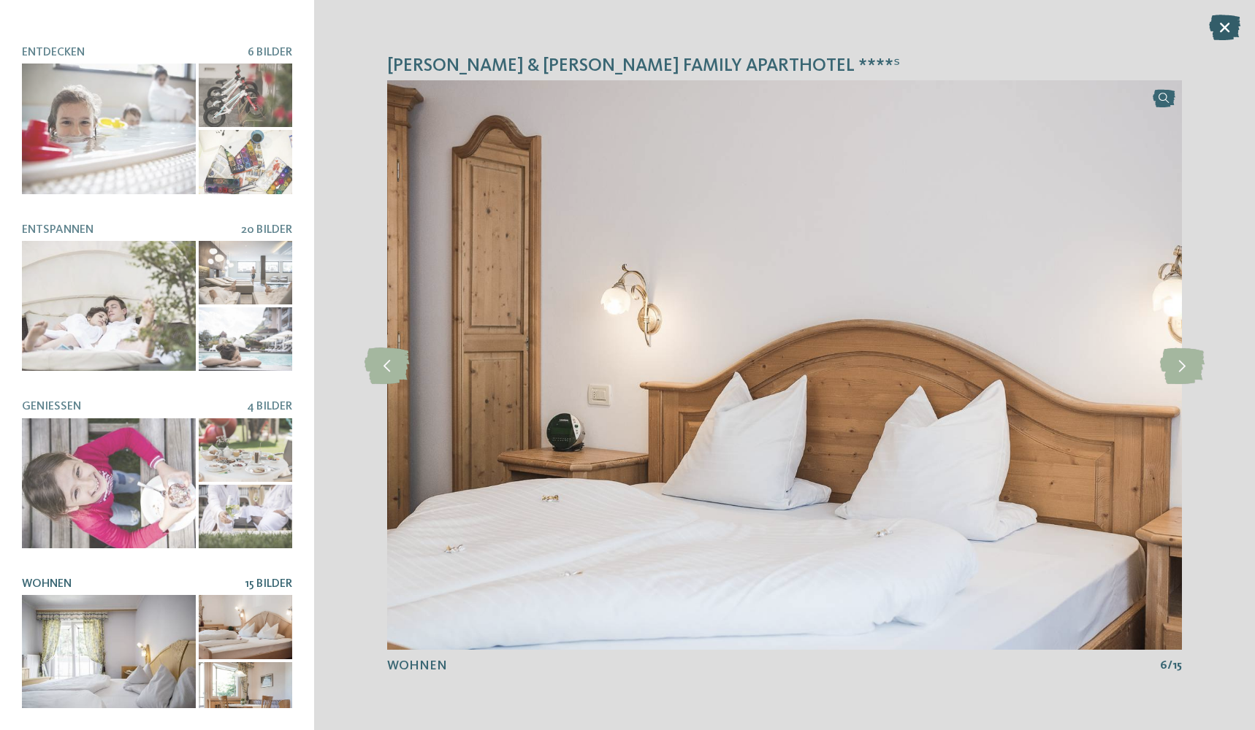
click at [1229, 34] on icon at bounding box center [1224, 28] width 31 height 26
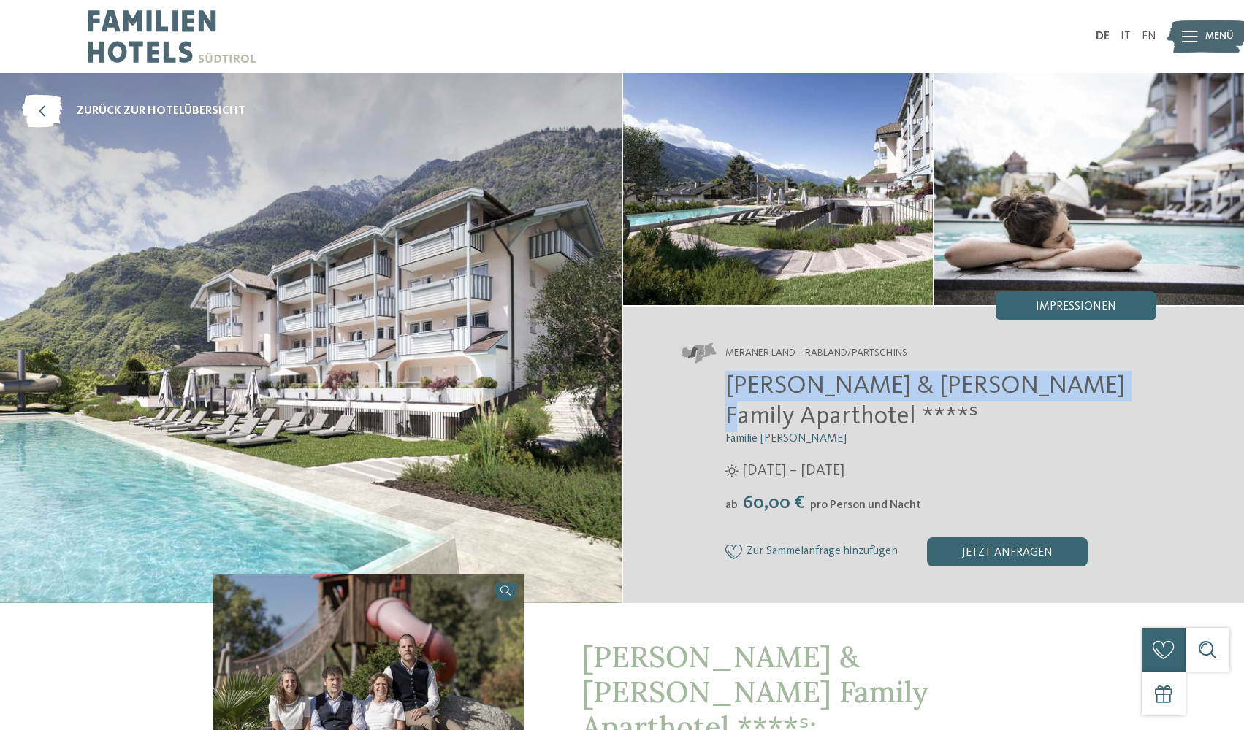
drag, startPoint x: 729, startPoint y: 386, endPoint x: 1058, endPoint y: 387, distance: 329.4
click at [1058, 387] on span "[PERSON_NAME] & [PERSON_NAME] Family Aparthotel ****ˢ" at bounding box center [925, 401] width 400 height 56
copy span "[PERSON_NAME] & [PERSON_NAME] Family Aparthotel"
